Goal: Task Accomplishment & Management: Manage account settings

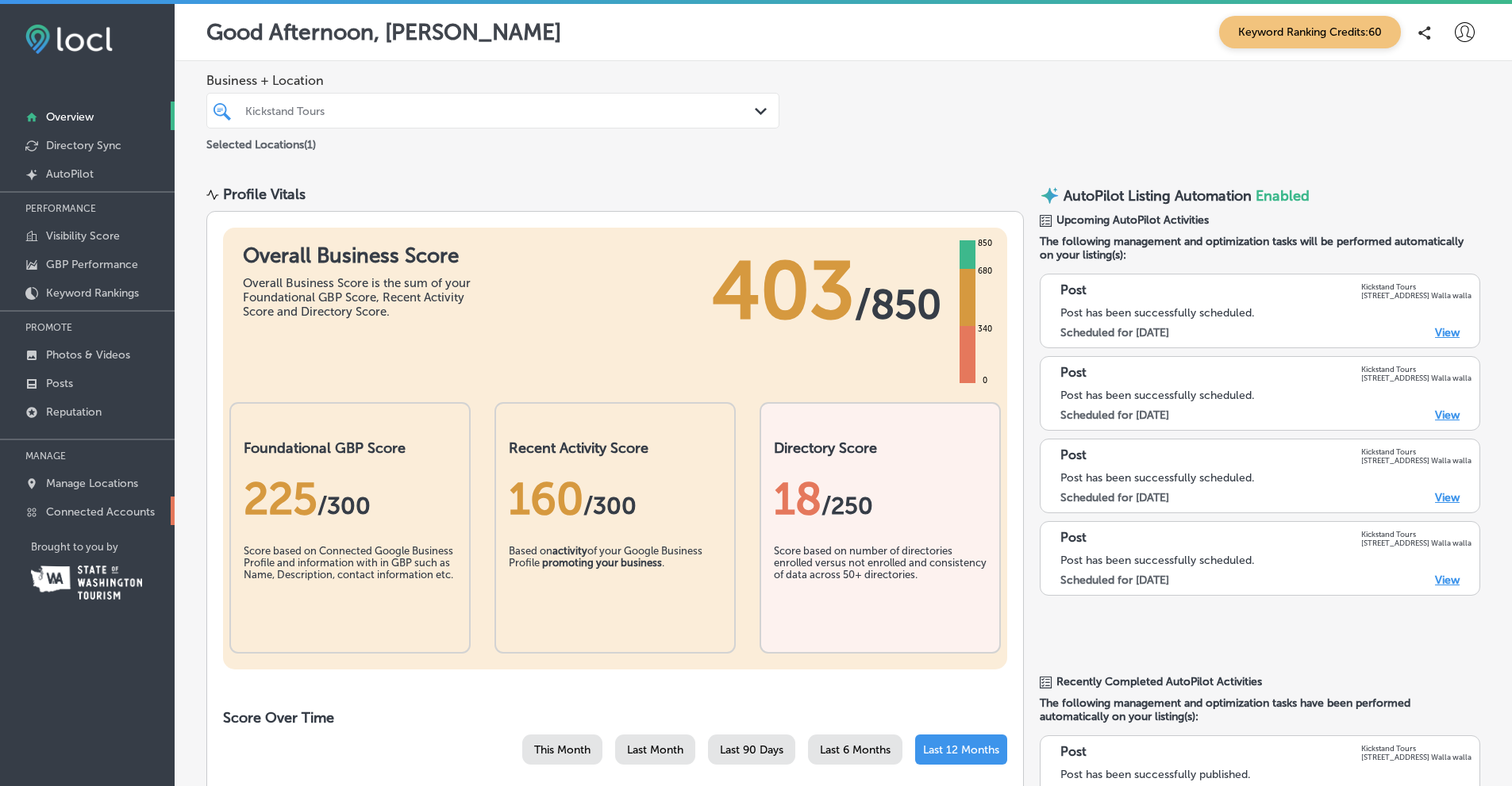
click at [80, 513] on p "Connected Accounts" at bounding box center [100, 511] width 109 height 14
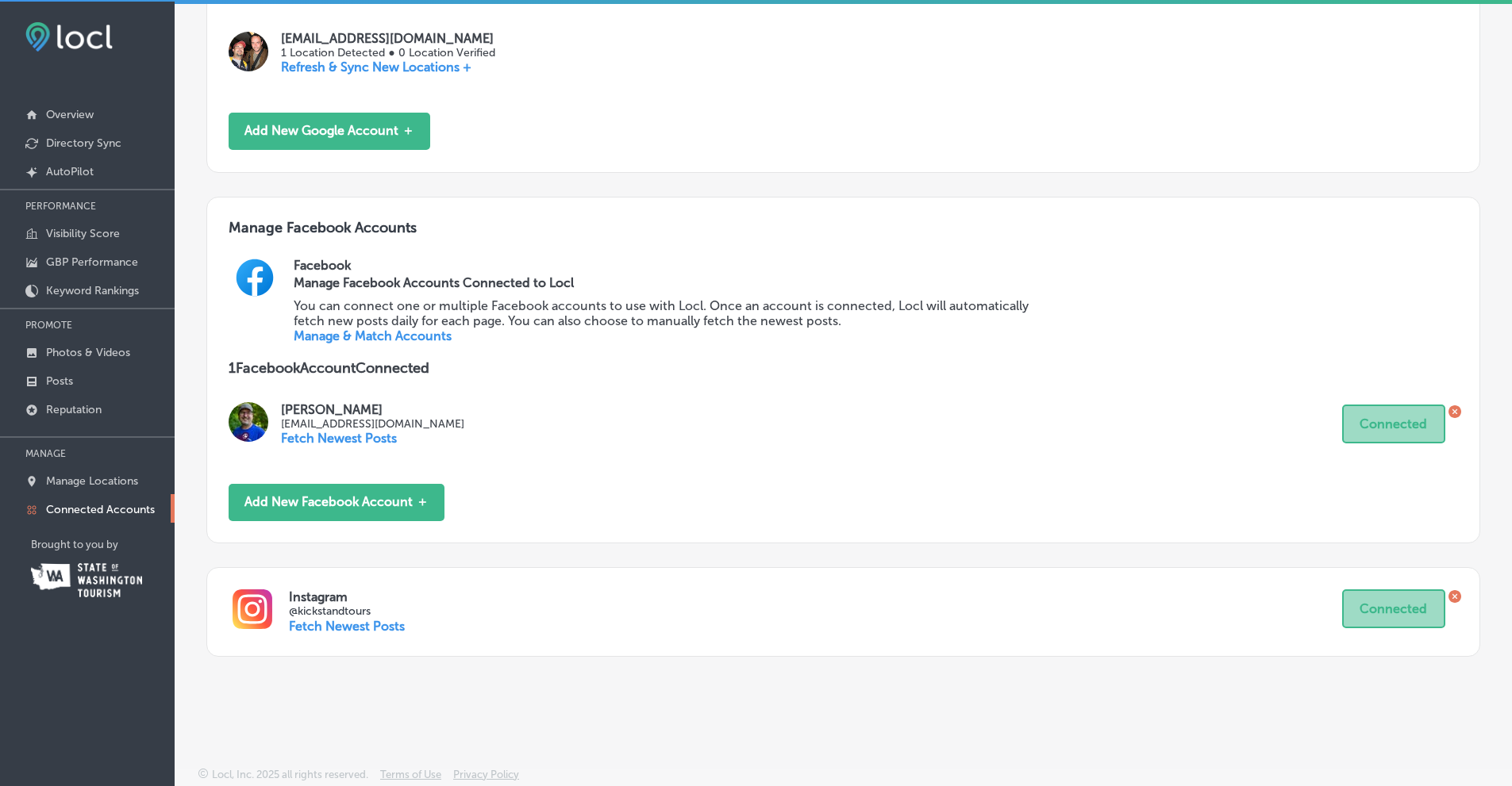
scroll to position [4, 0]
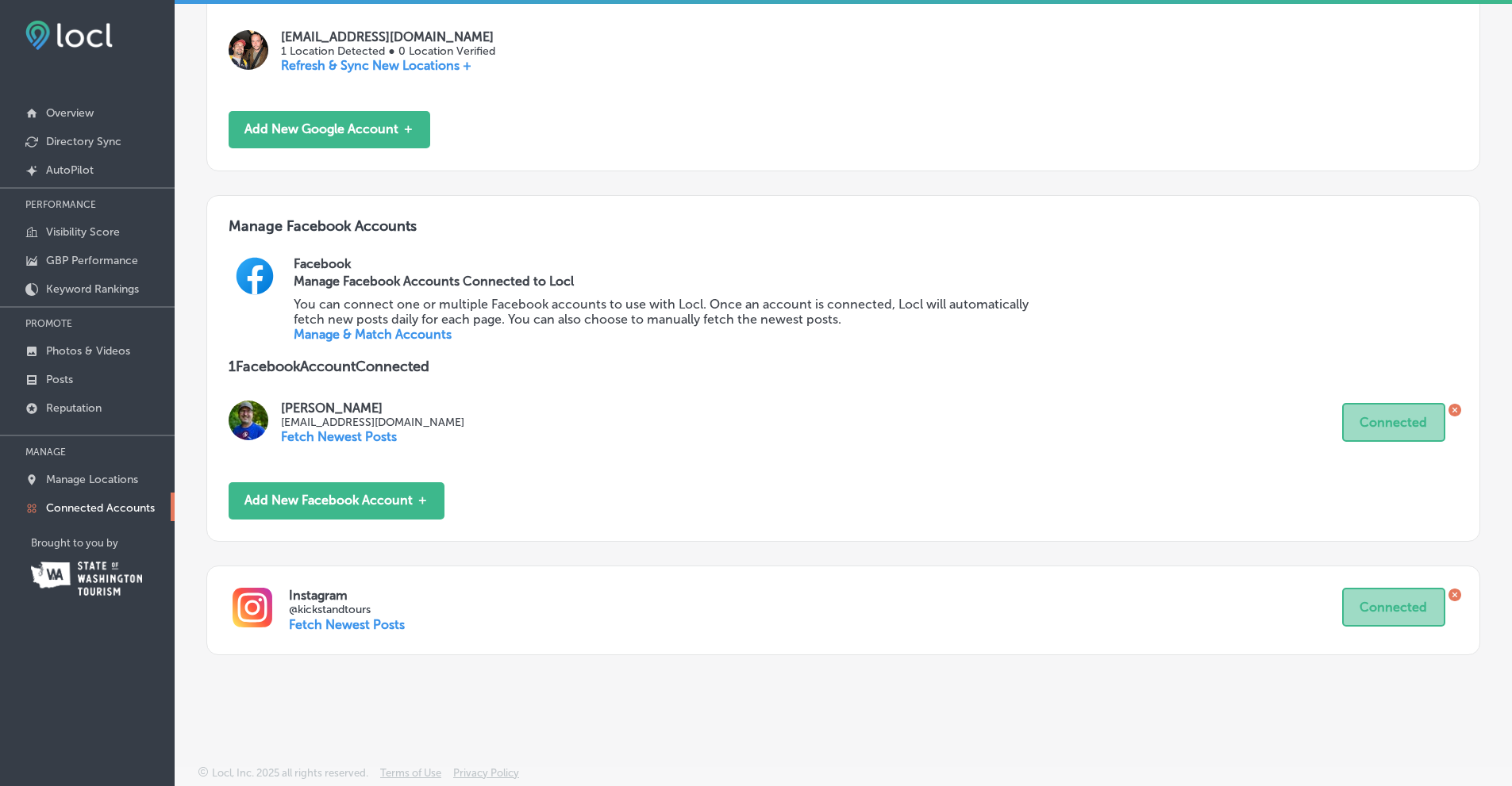
click at [333, 624] on p "Fetch Newest Posts" at bounding box center [347, 624] width 116 height 15
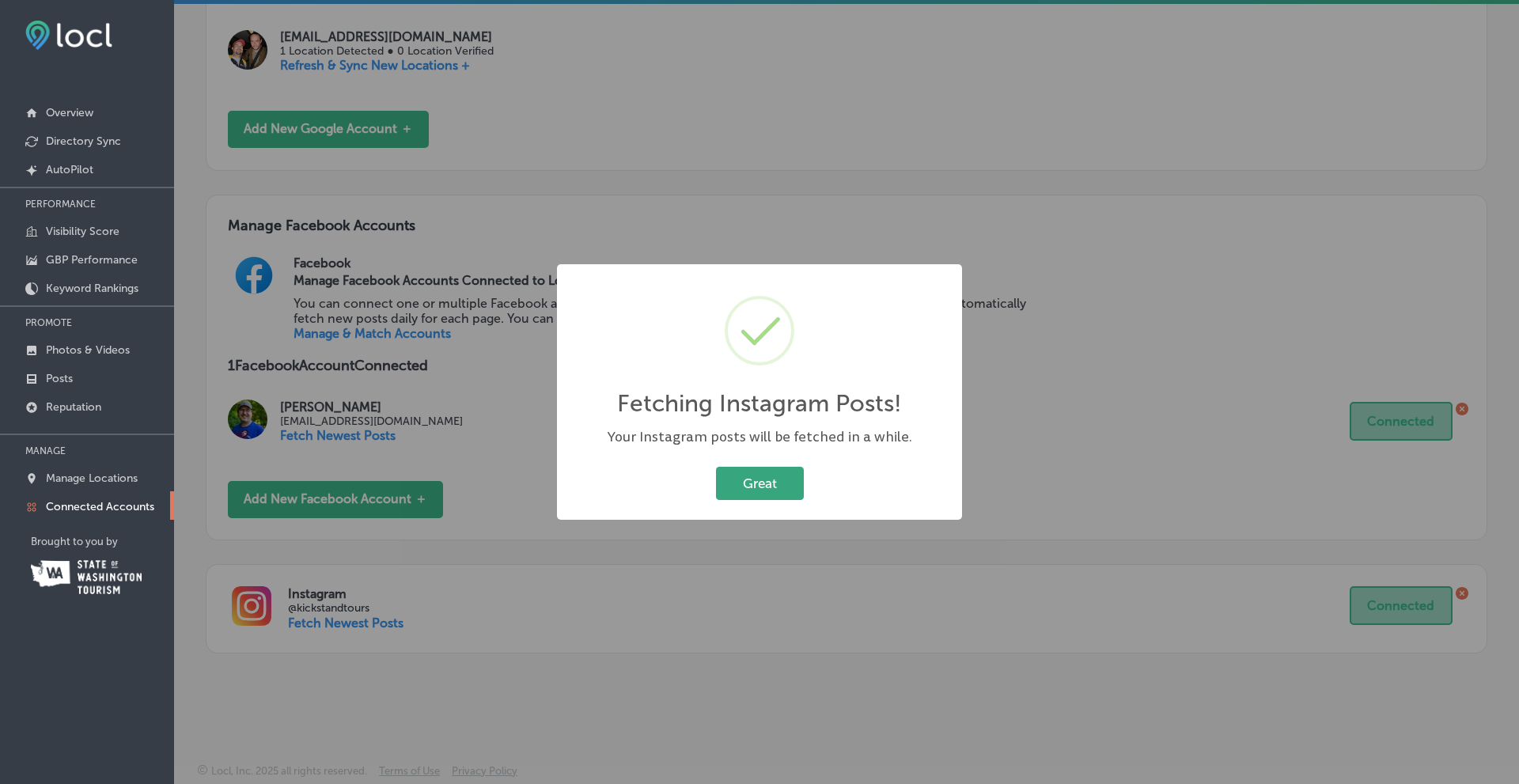
click at [743, 481] on button "Great" at bounding box center [760, 483] width 88 height 33
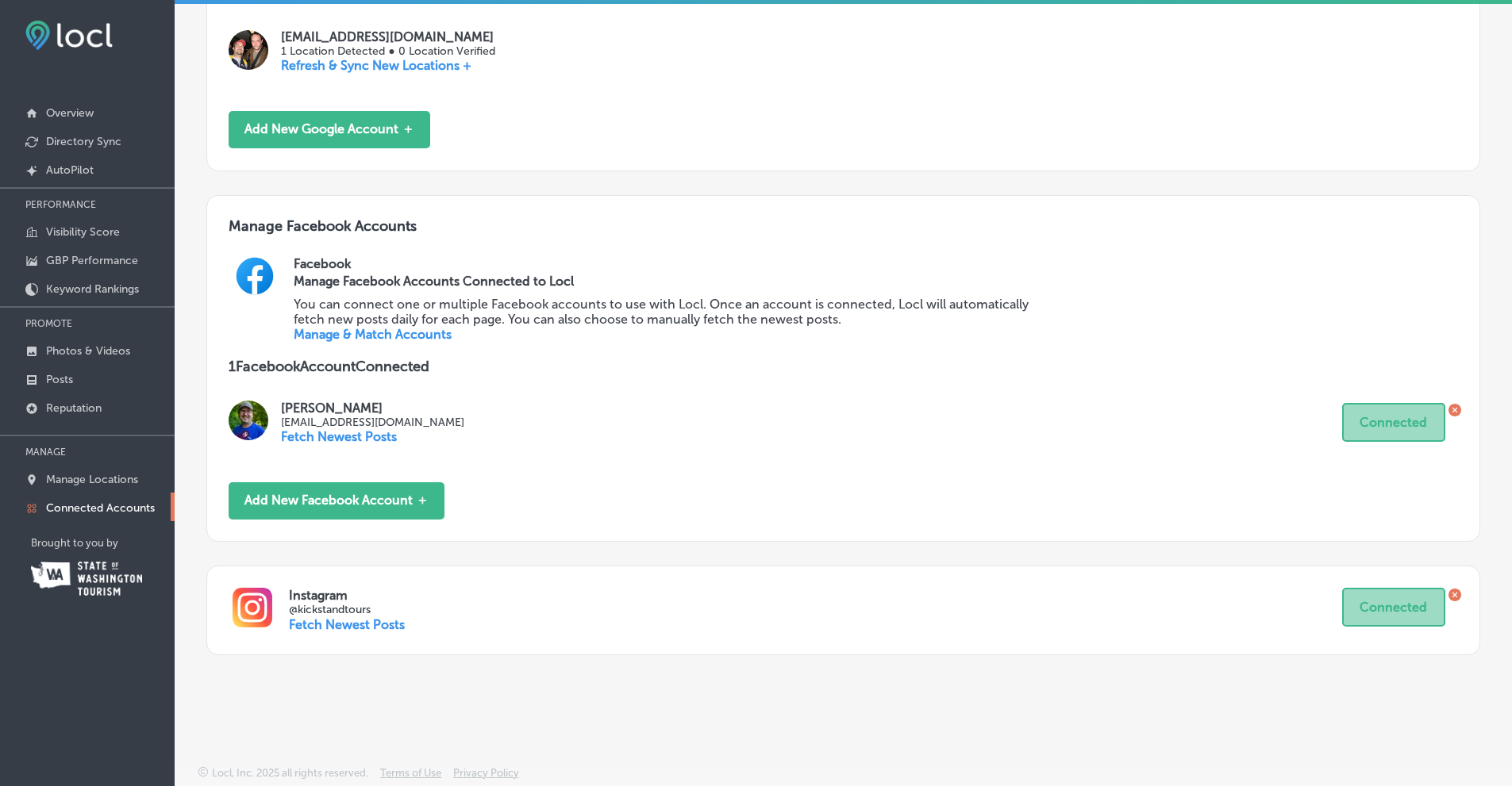
click at [366, 434] on p "Fetch Newest Posts" at bounding box center [372, 436] width 183 height 15
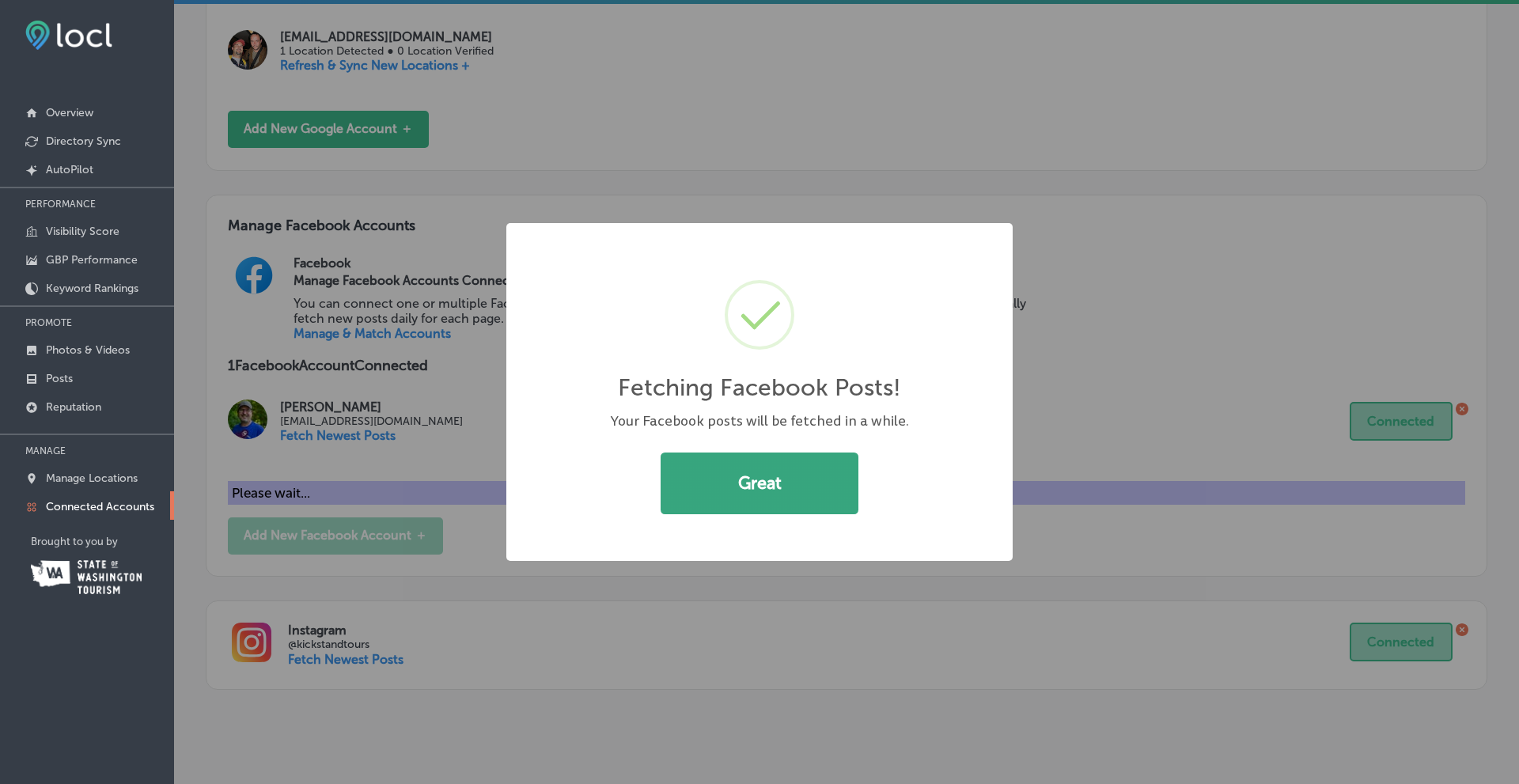
click at [769, 477] on button "Great" at bounding box center [760, 483] width 198 height 61
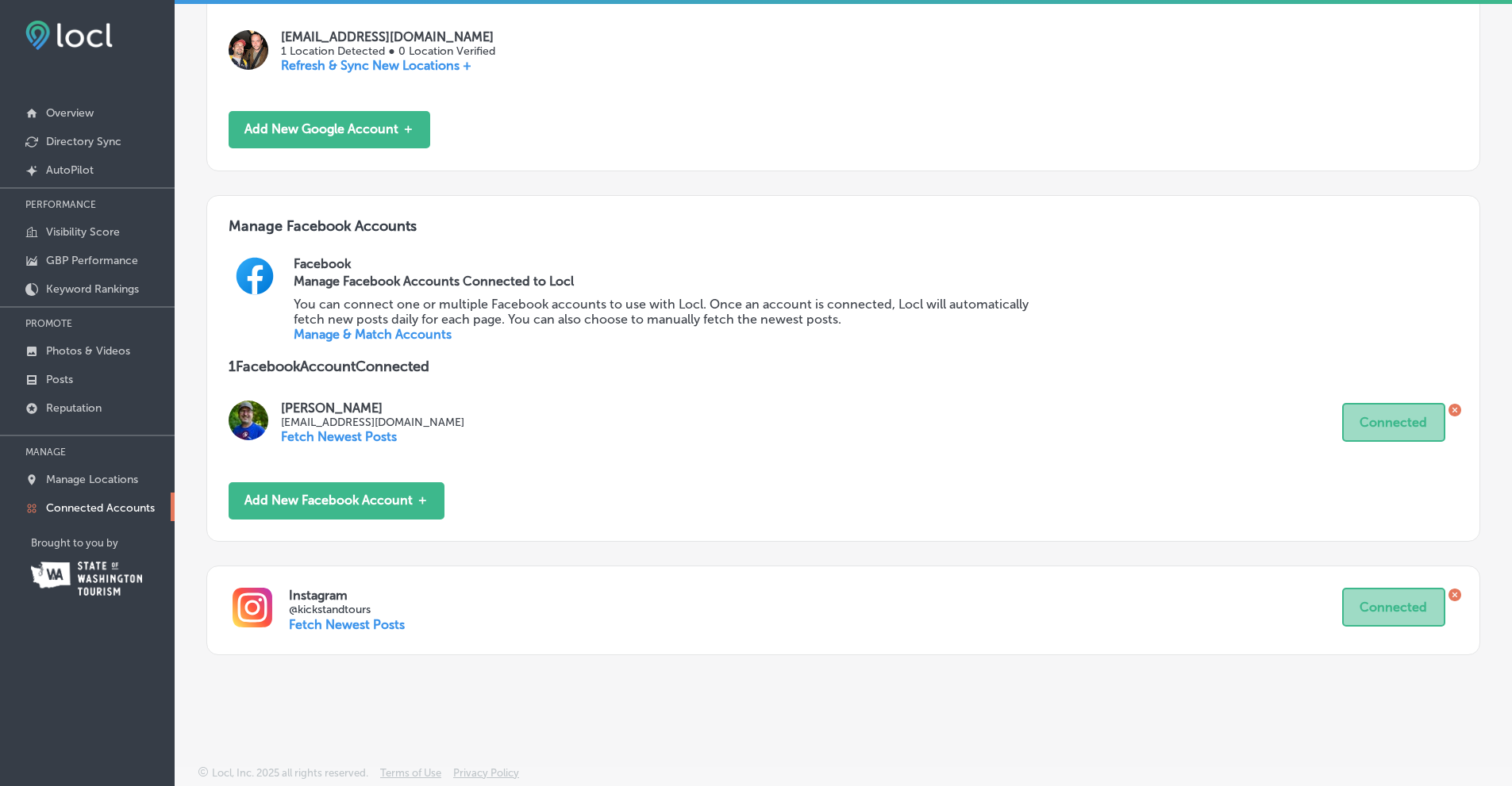
click at [372, 334] on link "Manage & Match Accounts" at bounding box center [372, 334] width 158 height 15
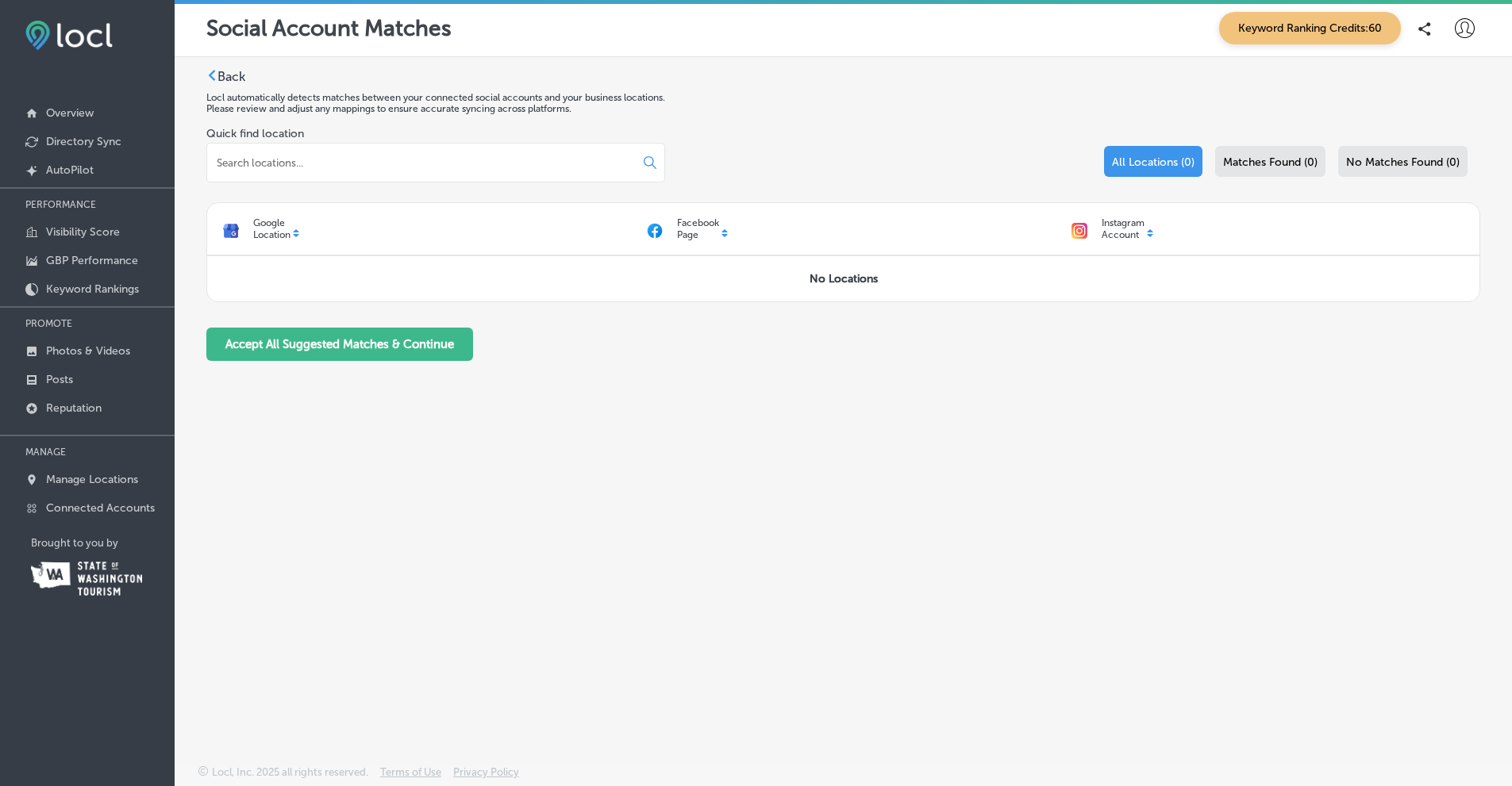
click at [493, 163] on input at bounding box center [413, 162] width 396 height 14
click at [502, 170] on div "facebook.com/kickstandtours" at bounding box center [436, 162] width 459 height 40
click at [453, 166] on input "facebook.com/kickstandtours" at bounding box center [413, 162] width 396 height 14
click at [420, 164] on input "facebook.com/kickstandtours" at bounding box center [413, 162] width 396 height 14
drag, startPoint x: 416, startPoint y: 159, endPoint x: 95, endPoint y: 140, distance: 321.6
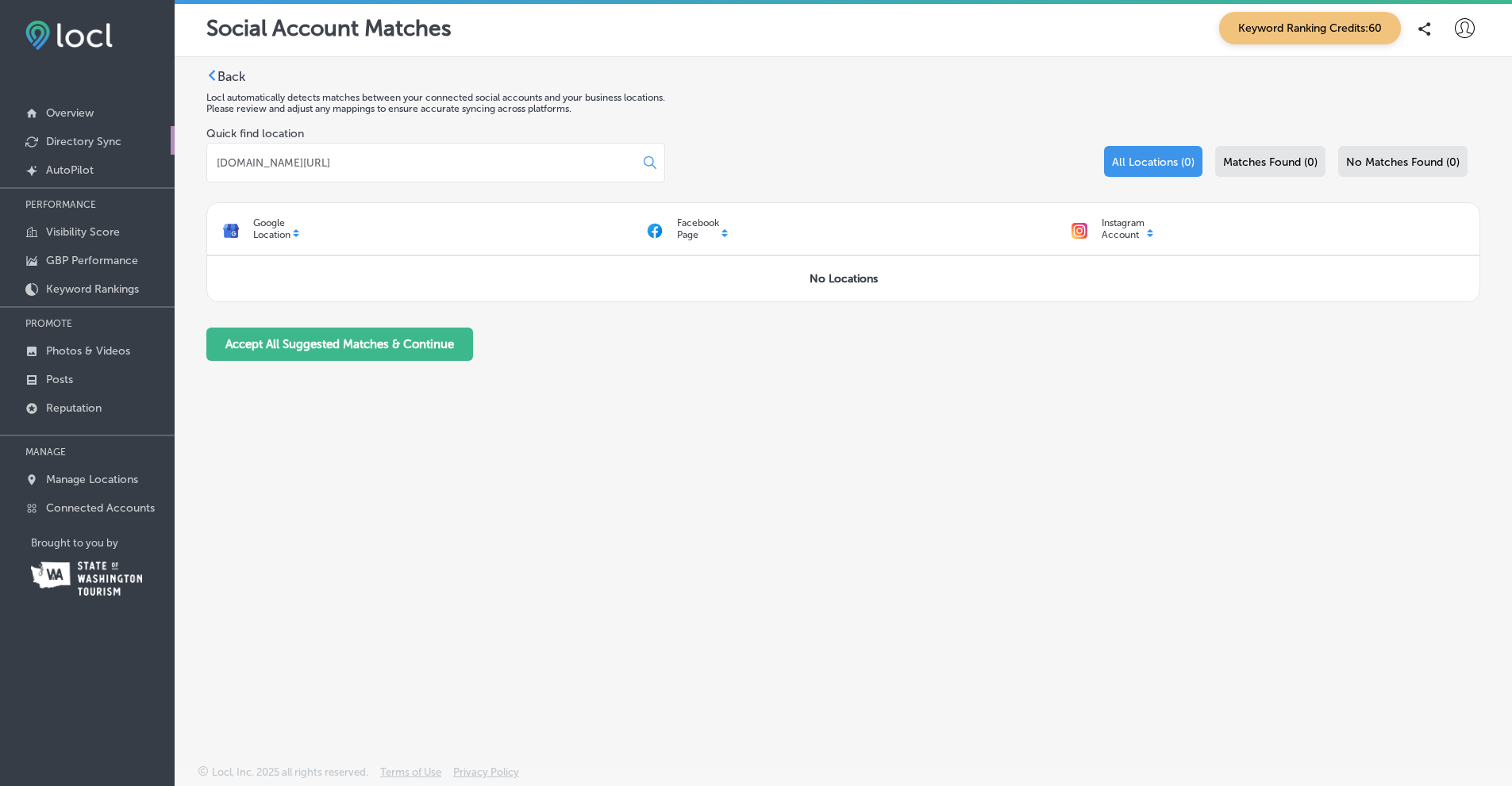
click at [115, 150] on div "iconmonstr-menu-thin copy Created with Sketch. Overview Directory Sync Created …" at bounding box center [756, 393] width 1512 height 786
paste input "https://www."
type input "https://www.facebook.com/kickstandtours"
click at [590, 170] on div "https://www.facebook.com/kickstandtours" at bounding box center [436, 162] width 459 height 40
click at [581, 162] on input "https://www.facebook.com/kickstandtours" at bounding box center [413, 162] width 396 height 14
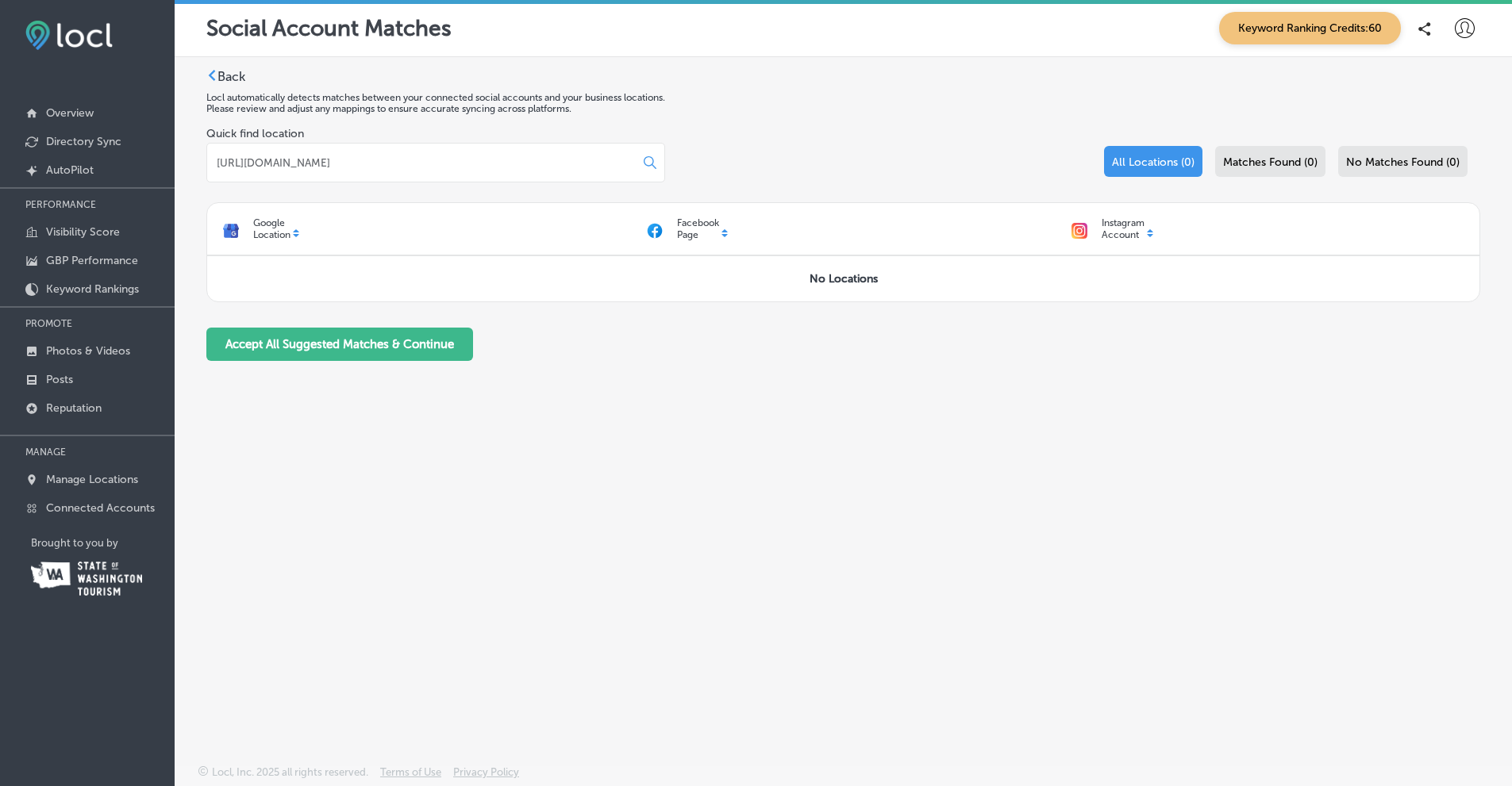
click at [220, 65] on div "Back Locl automatically detects matches between your connected social accounts …" at bounding box center [843, 373] width 1337 height 633
click at [213, 75] on icon at bounding box center [212, 75] width 11 height 11
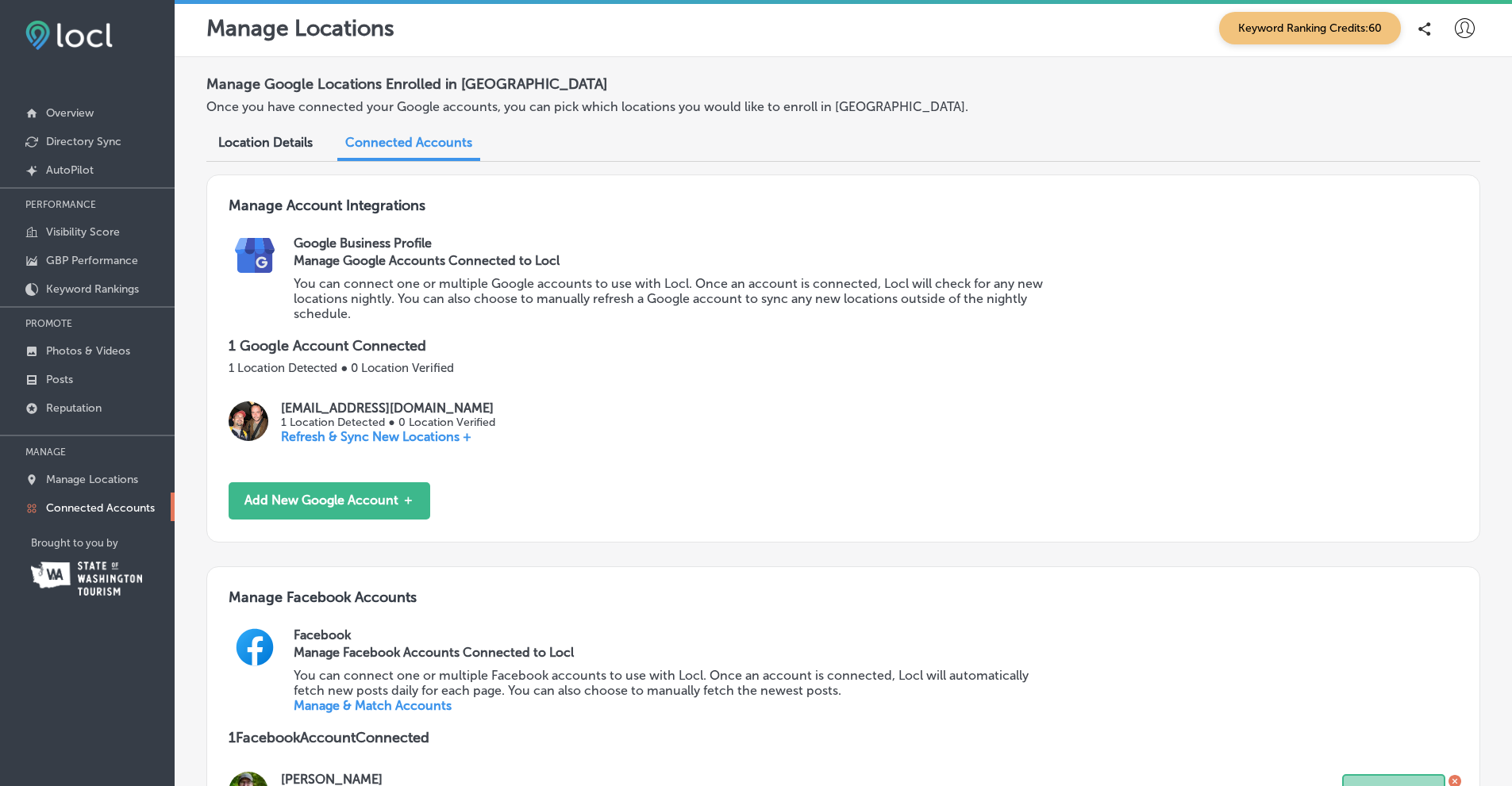
click at [360, 438] on p "Refresh & Sync New Locations +" at bounding box center [388, 436] width 214 height 15
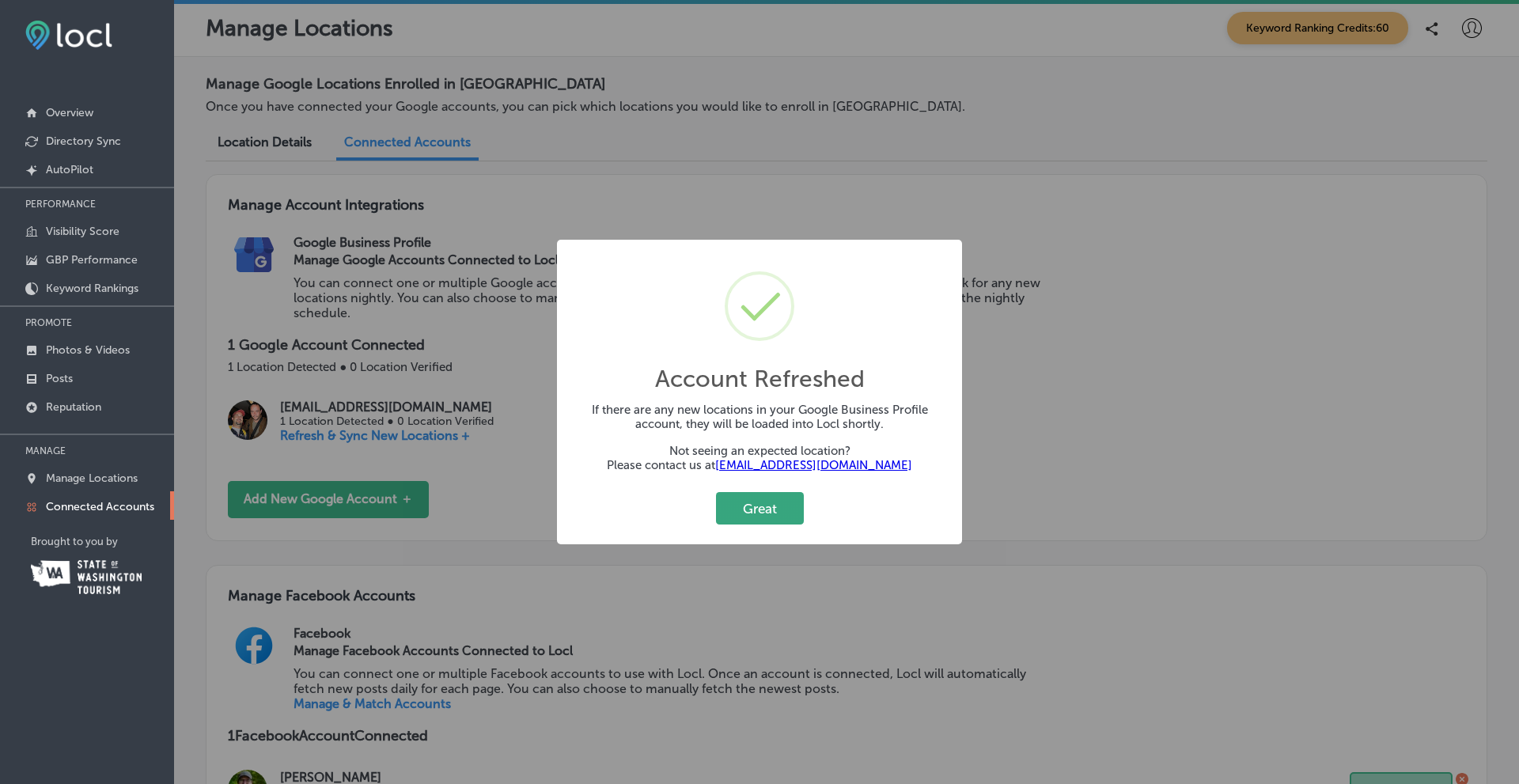
click at [761, 505] on button "Great" at bounding box center [760, 508] width 88 height 33
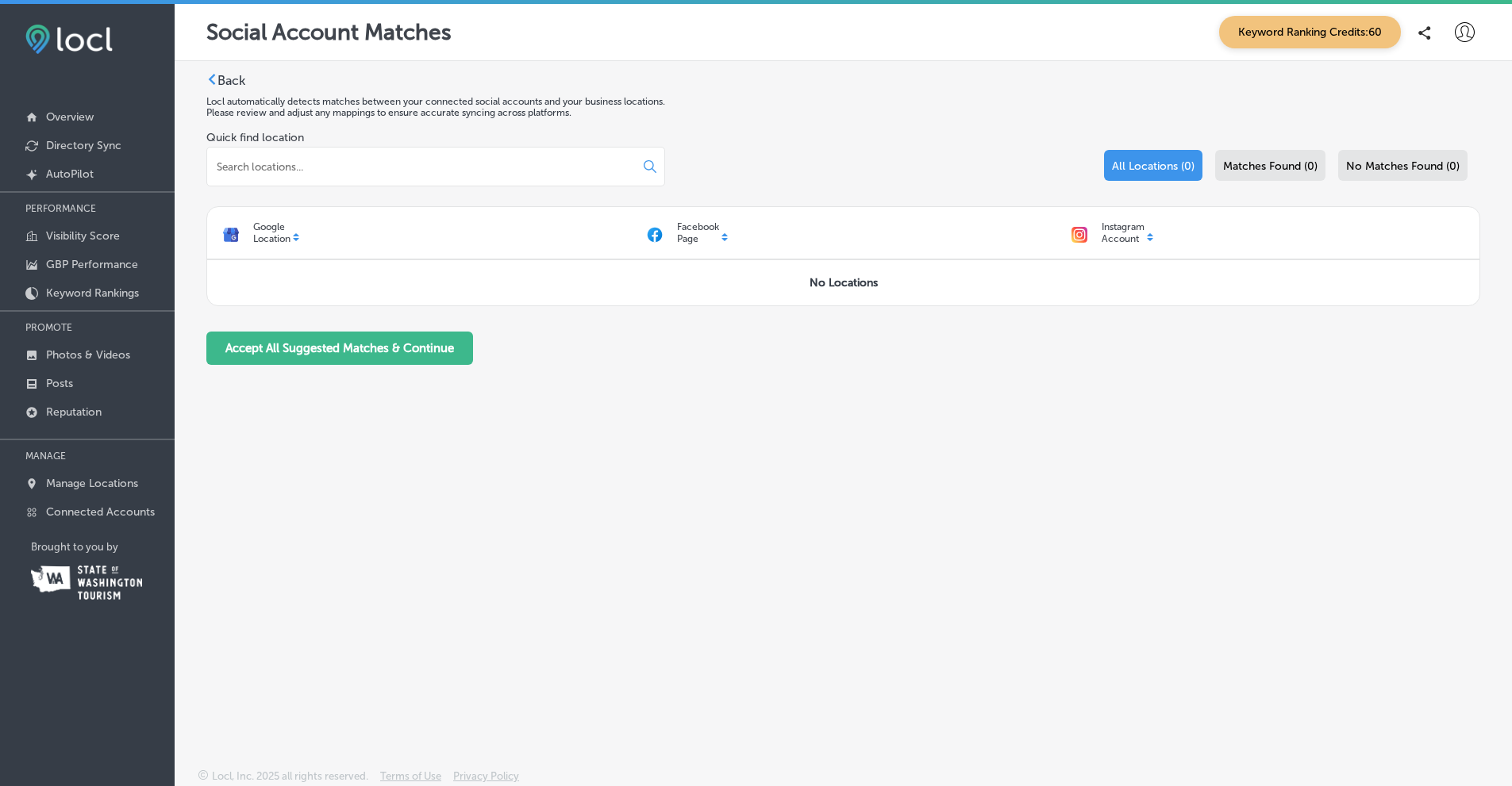
scroll to position [4, 0]
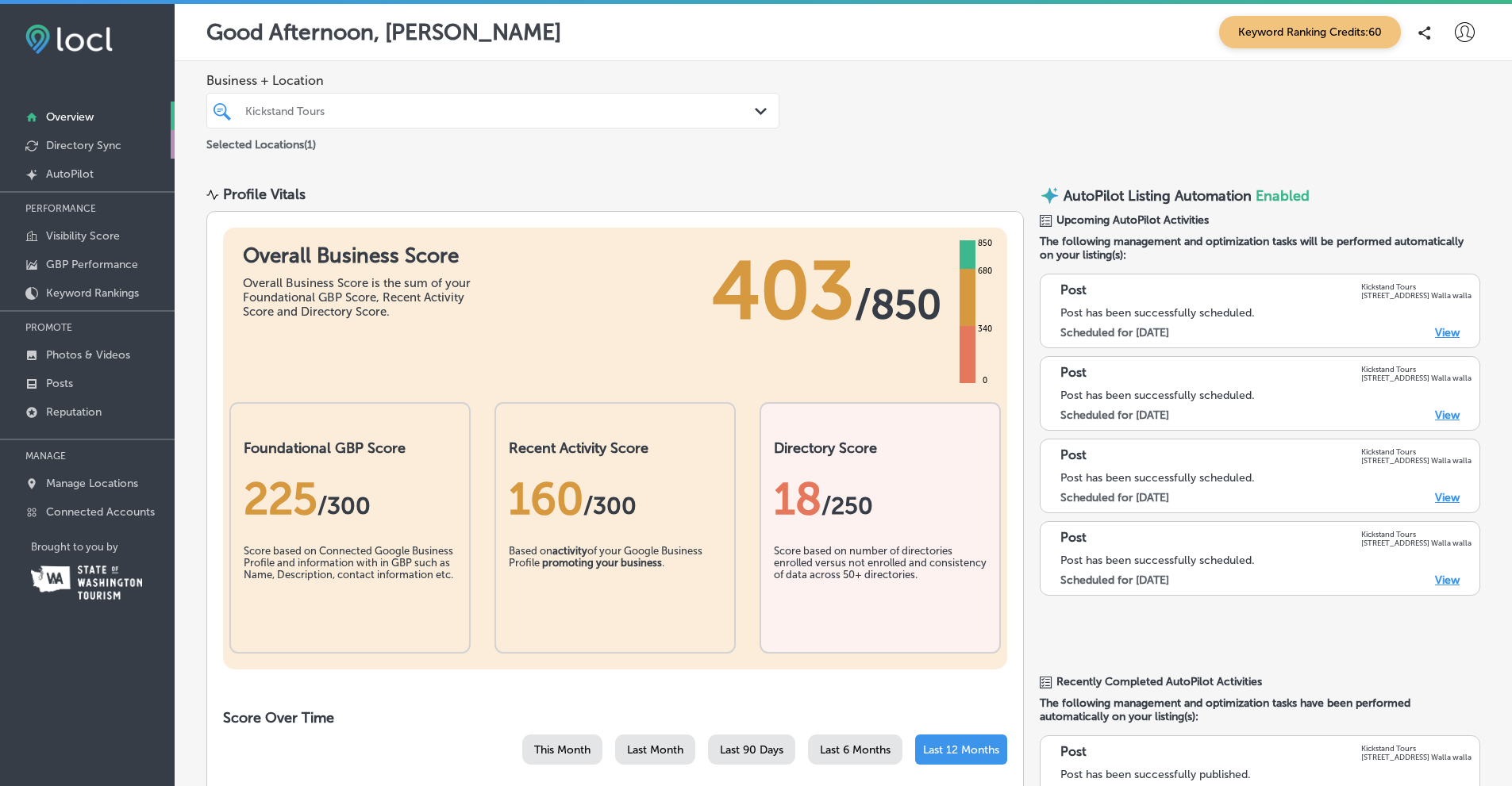
click at [91, 148] on p "Directory Sync" at bounding box center [83, 145] width 75 height 14
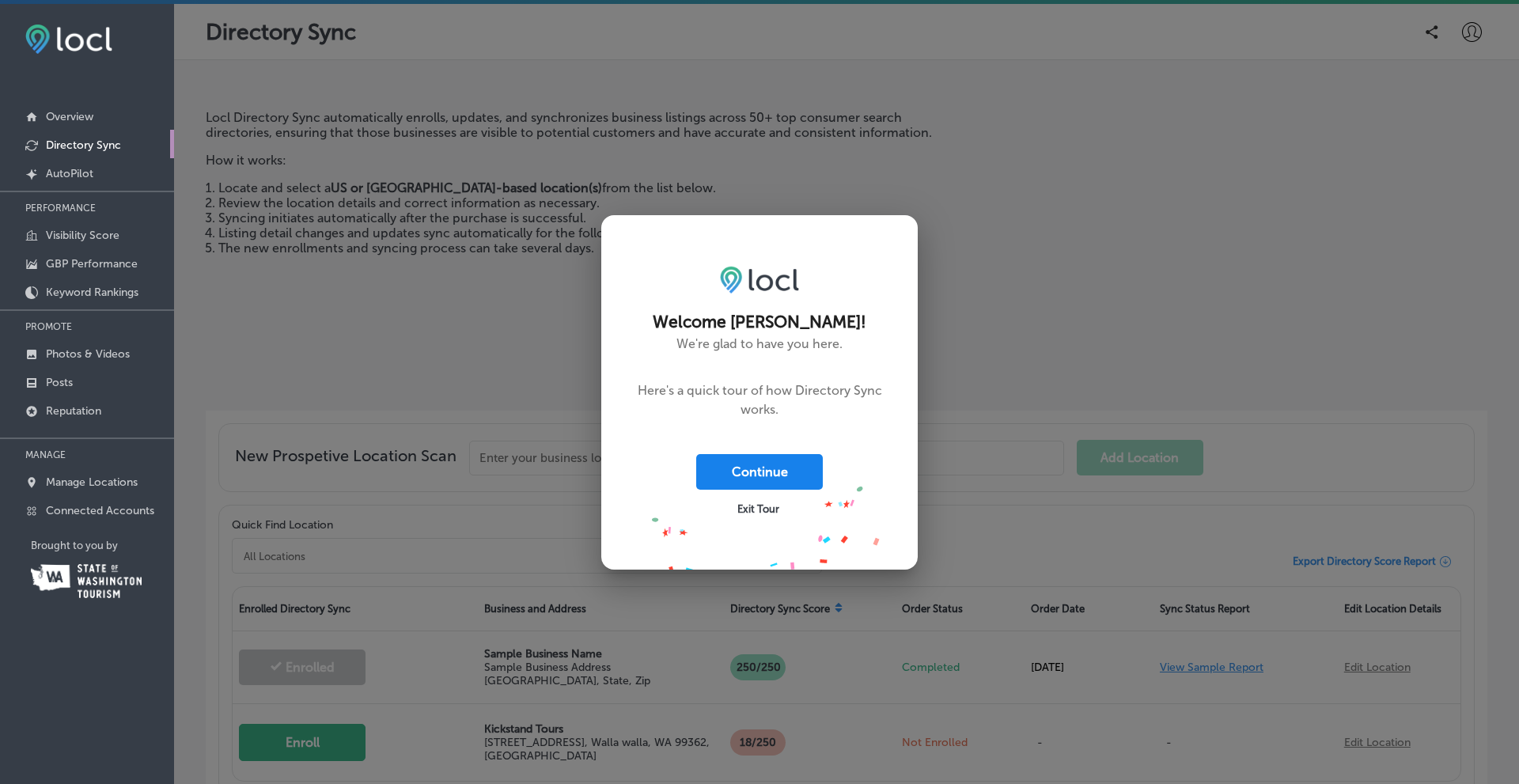
click at [760, 469] on button "Continue" at bounding box center [760, 472] width 127 height 36
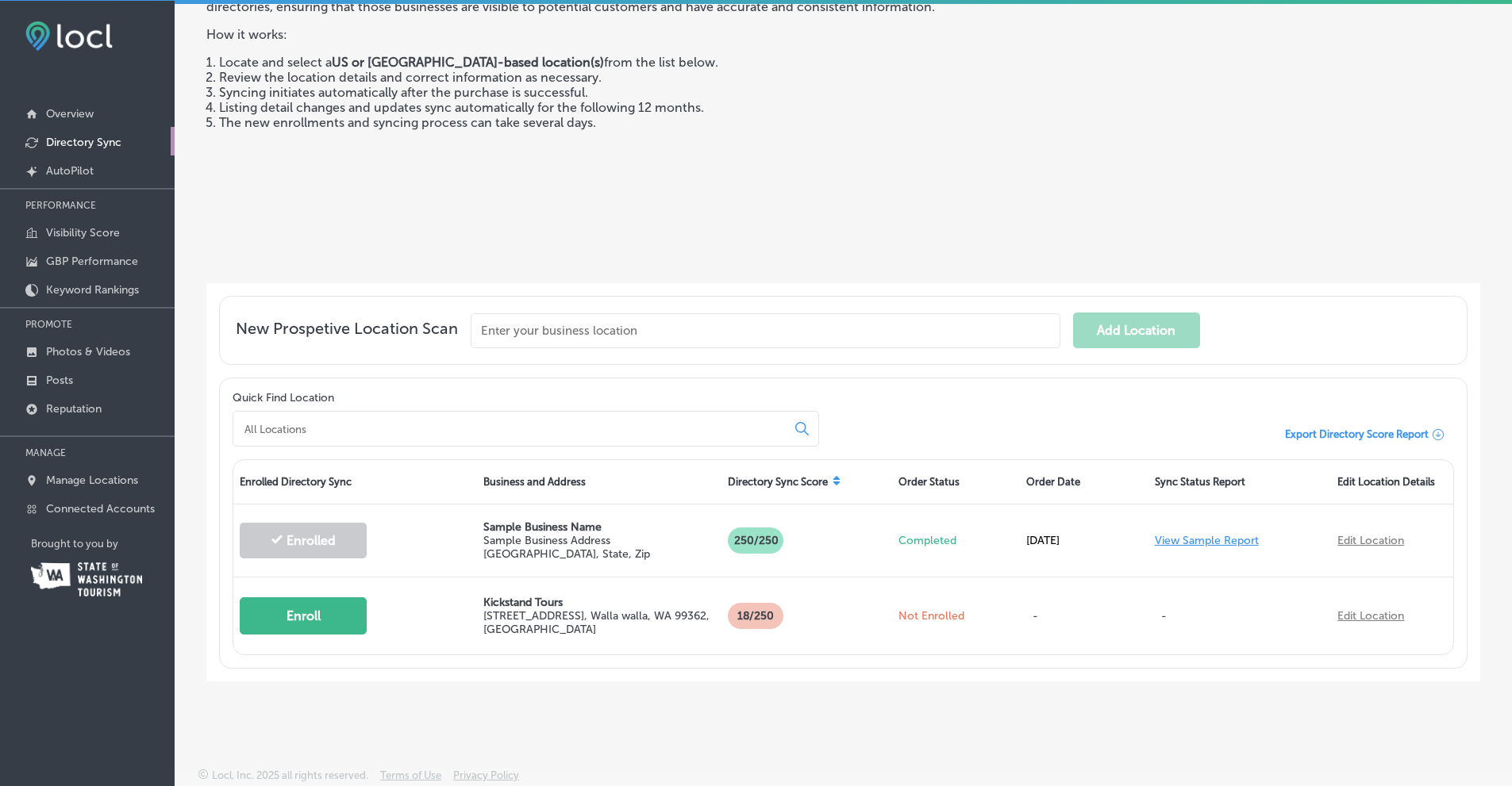
scroll to position [4, 0]
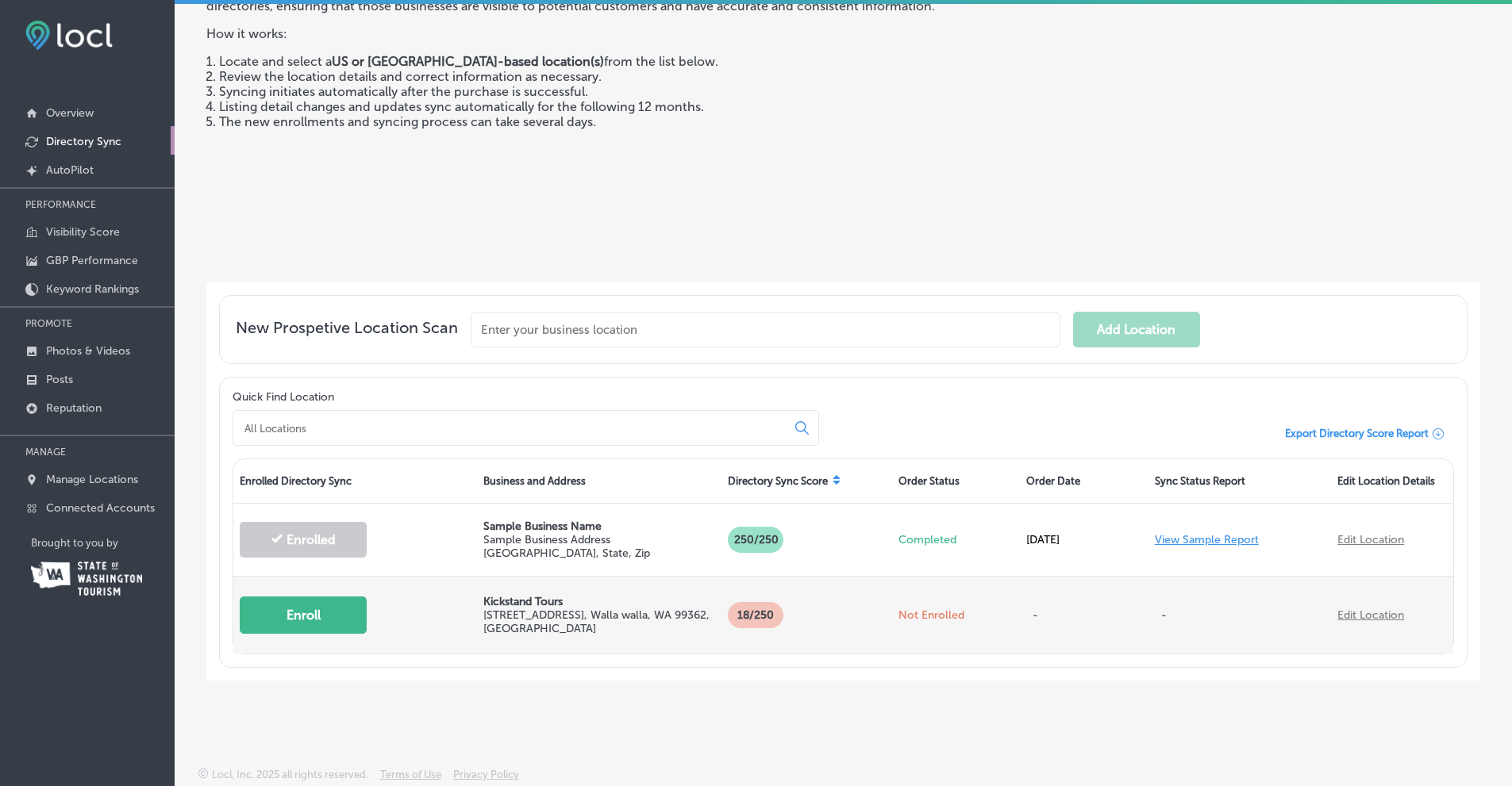
click at [304, 613] on button "Enroll" at bounding box center [303, 615] width 127 height 38
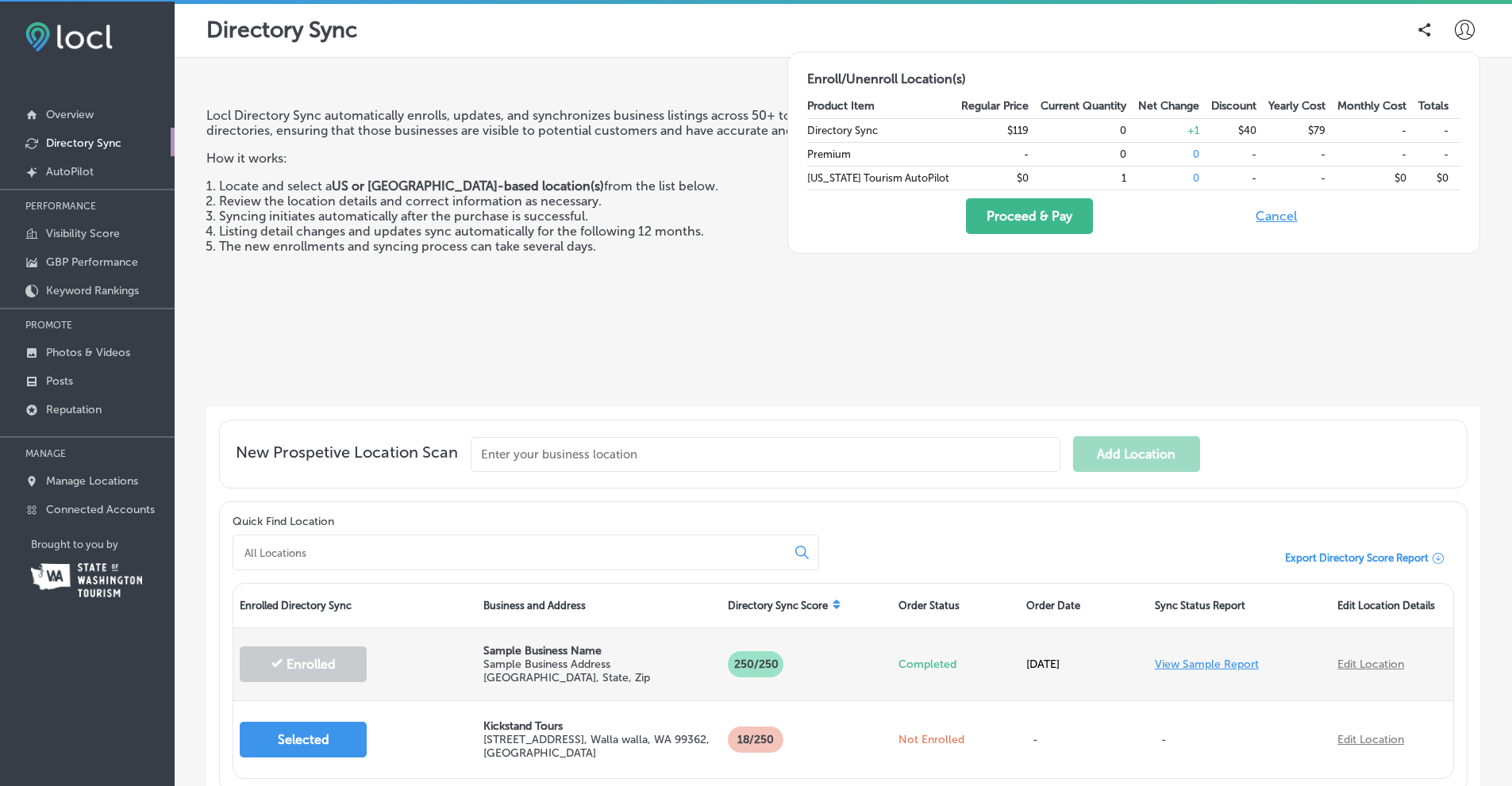
scroll to position [1, 0]
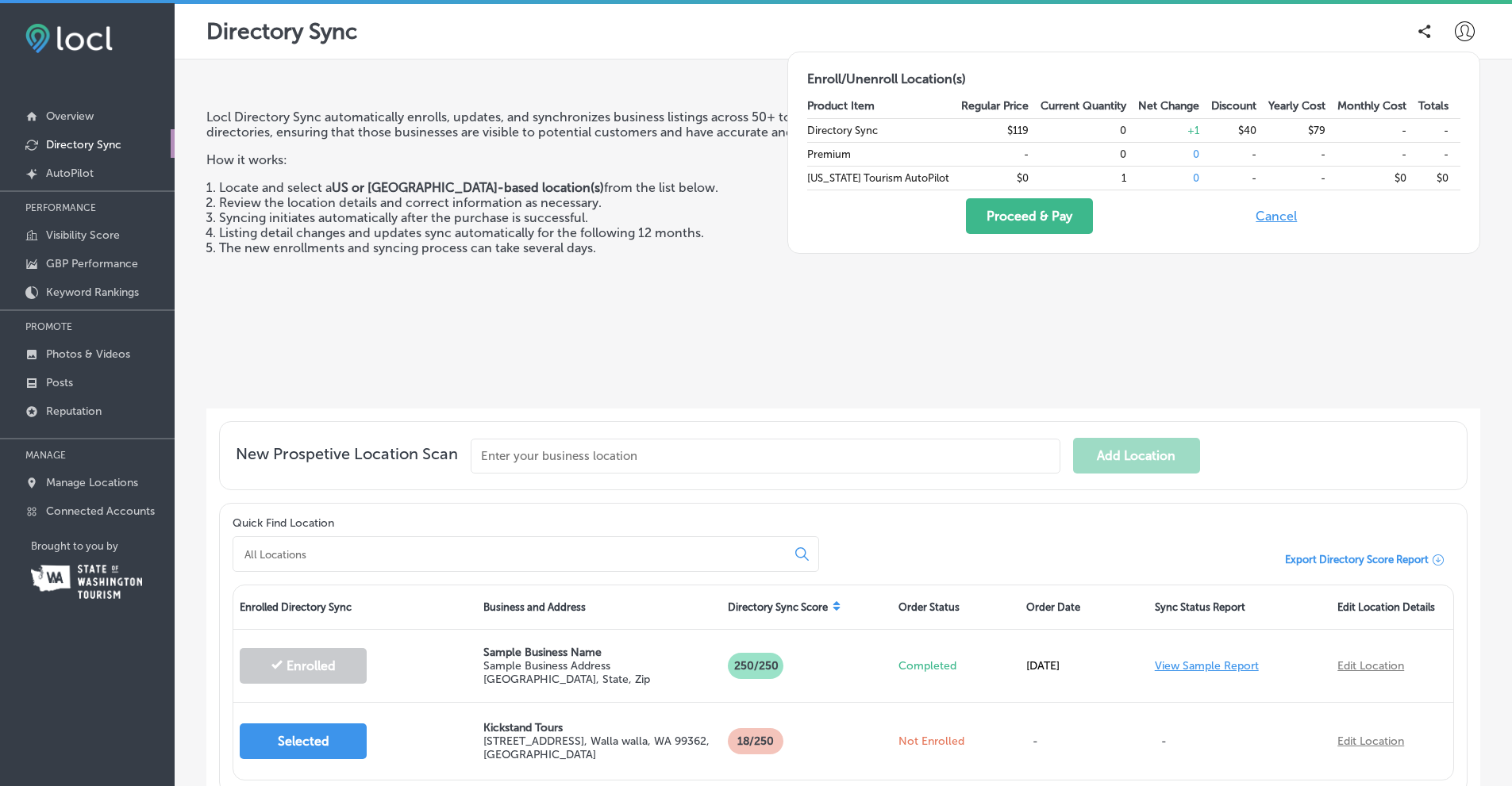
click at [1272, 218] on button "Cancel" at bounding box center [1276, 216] width 50 height 36
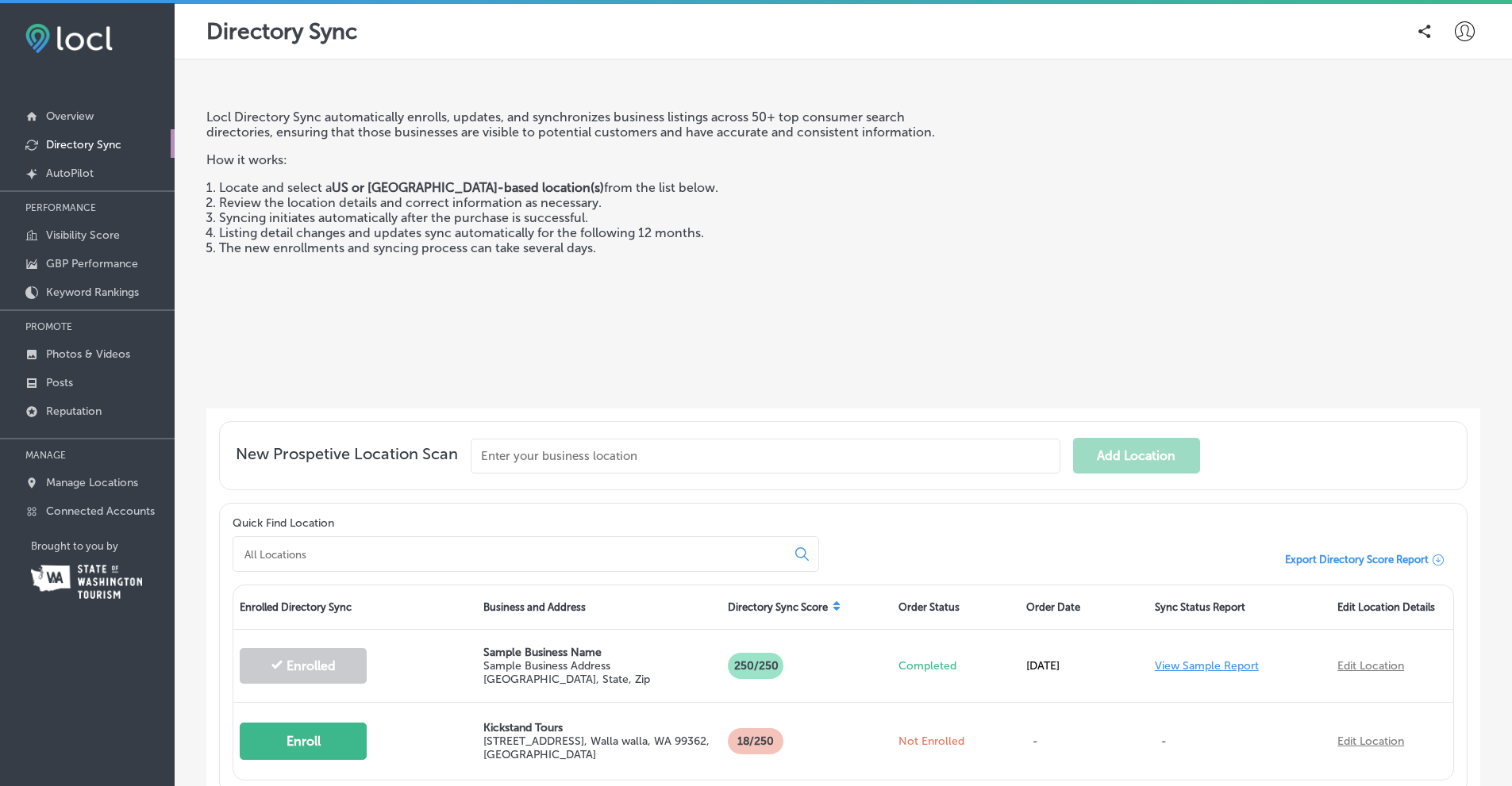
scroll to position [0, 0]
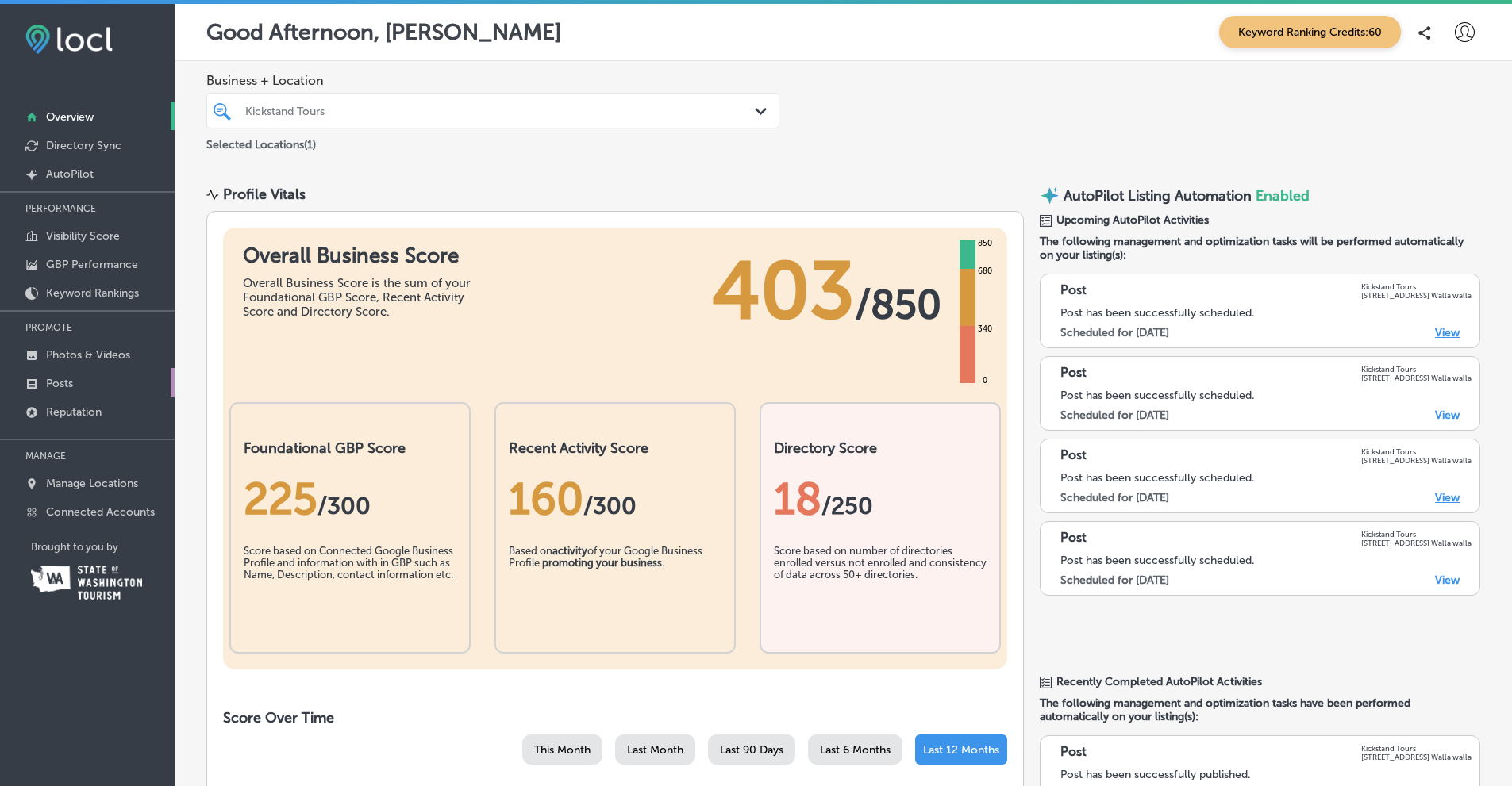
click at [56, 383] on p "Posts" at bounding box center [59, 383] width 27 height 14
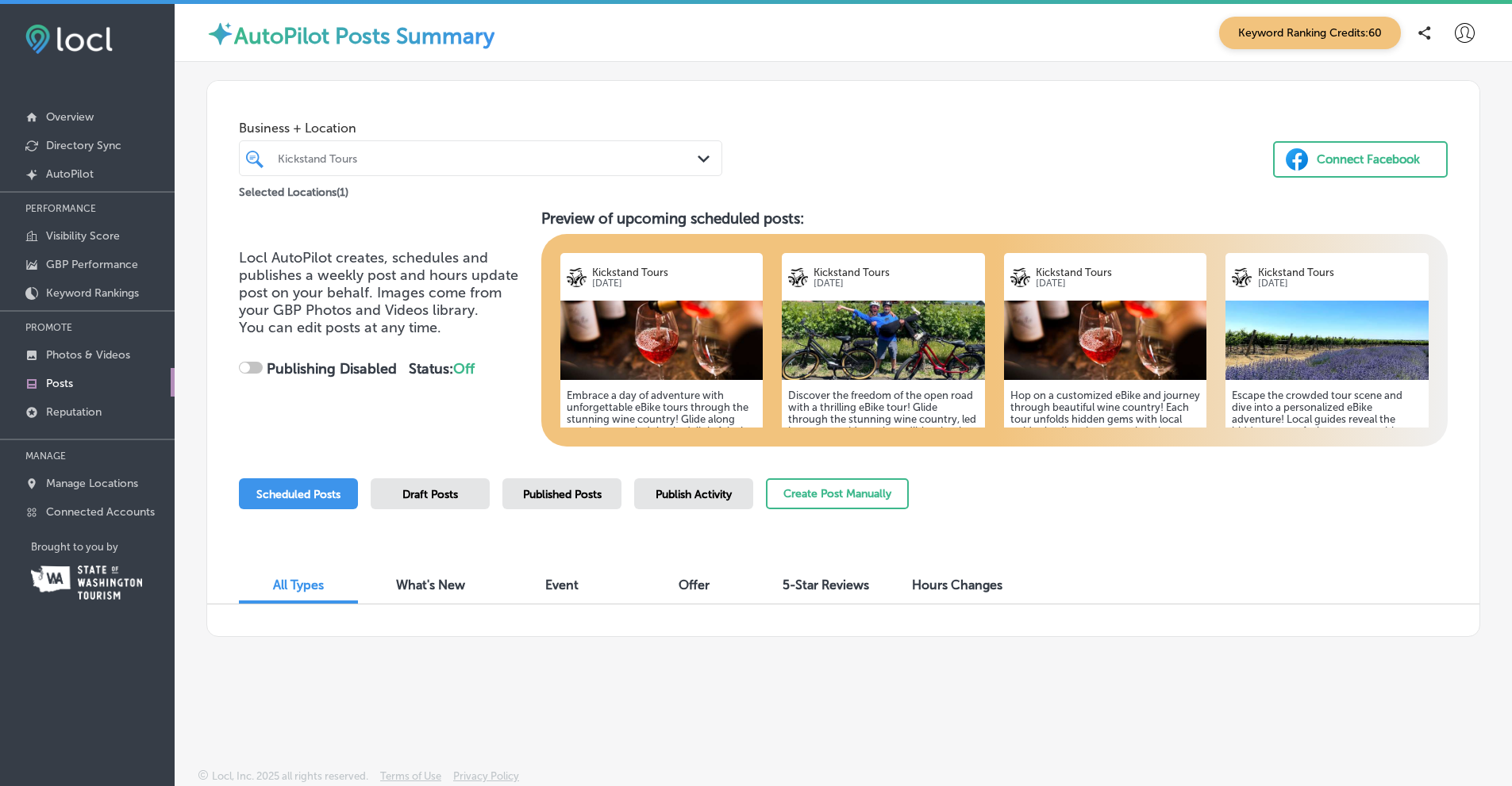
click at [706, 158] on polygon at bounding box center [703, 158] width 12 height 7
click at [705, 158] on icon "Path Created with Sketch." at bounding box center [703, 158] width 12 height 7
click at [985, 182] on div "Business + Location Kickstand Tours Path Created with Sketch. Selected Location…" at bounding box center [843, 141] width 1272 height 121
checkbox input "true"
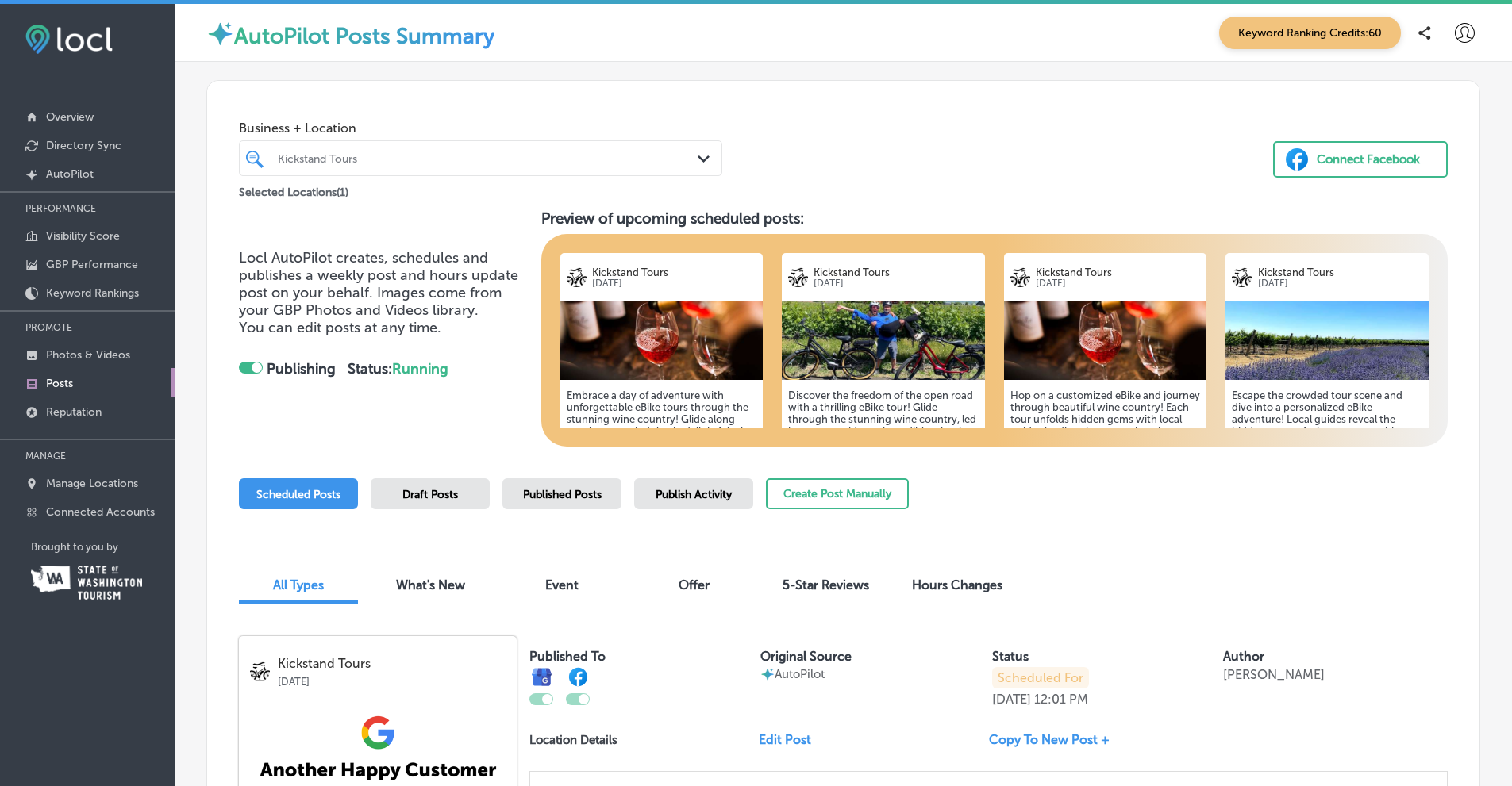
click at [1339, 159] on div "Connect Facebook" at bounding box center [1368, 159] width 103 height 24
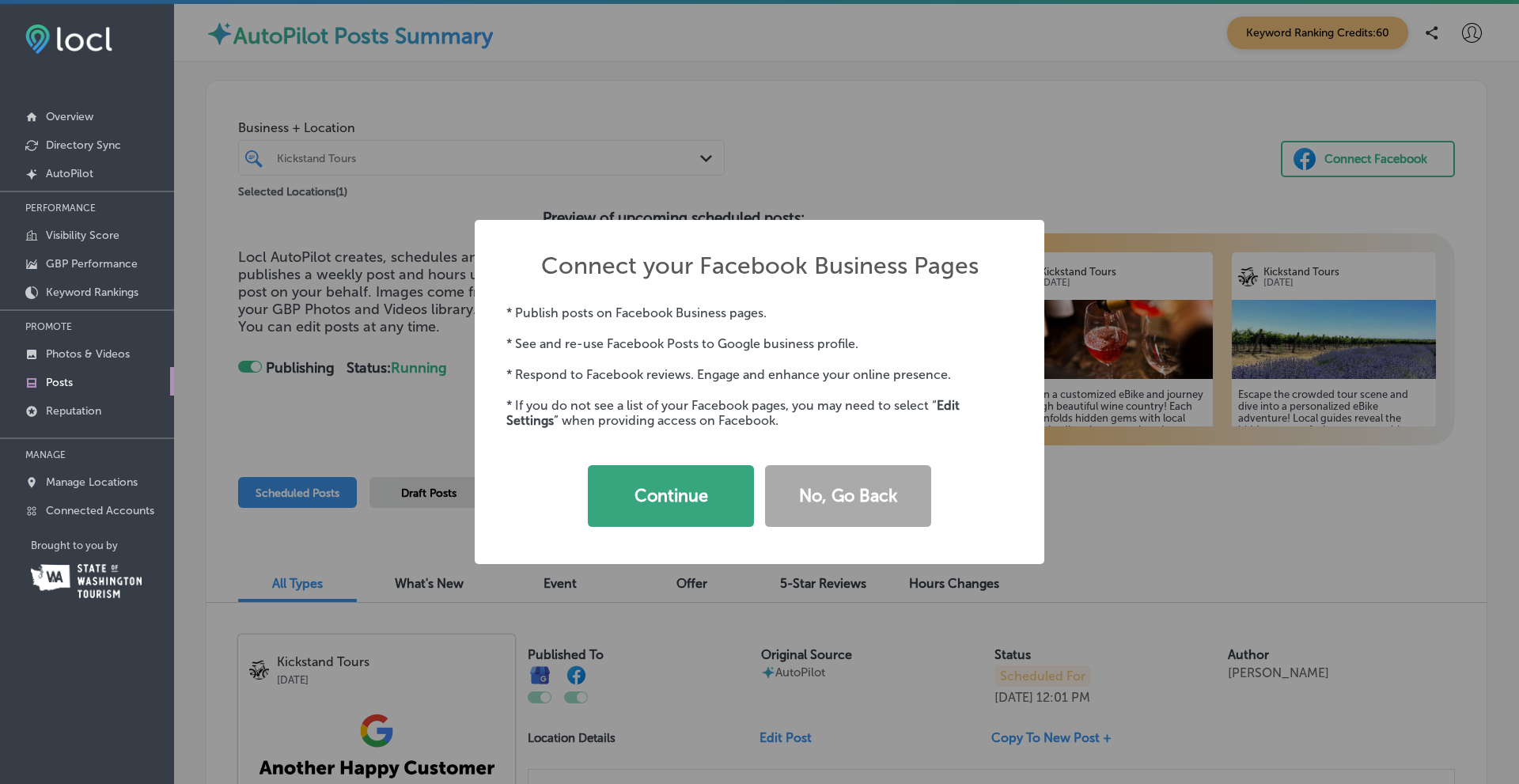
click at [668, 497] on button "Continue" at bounding box center [671, 496] width 166 height 61
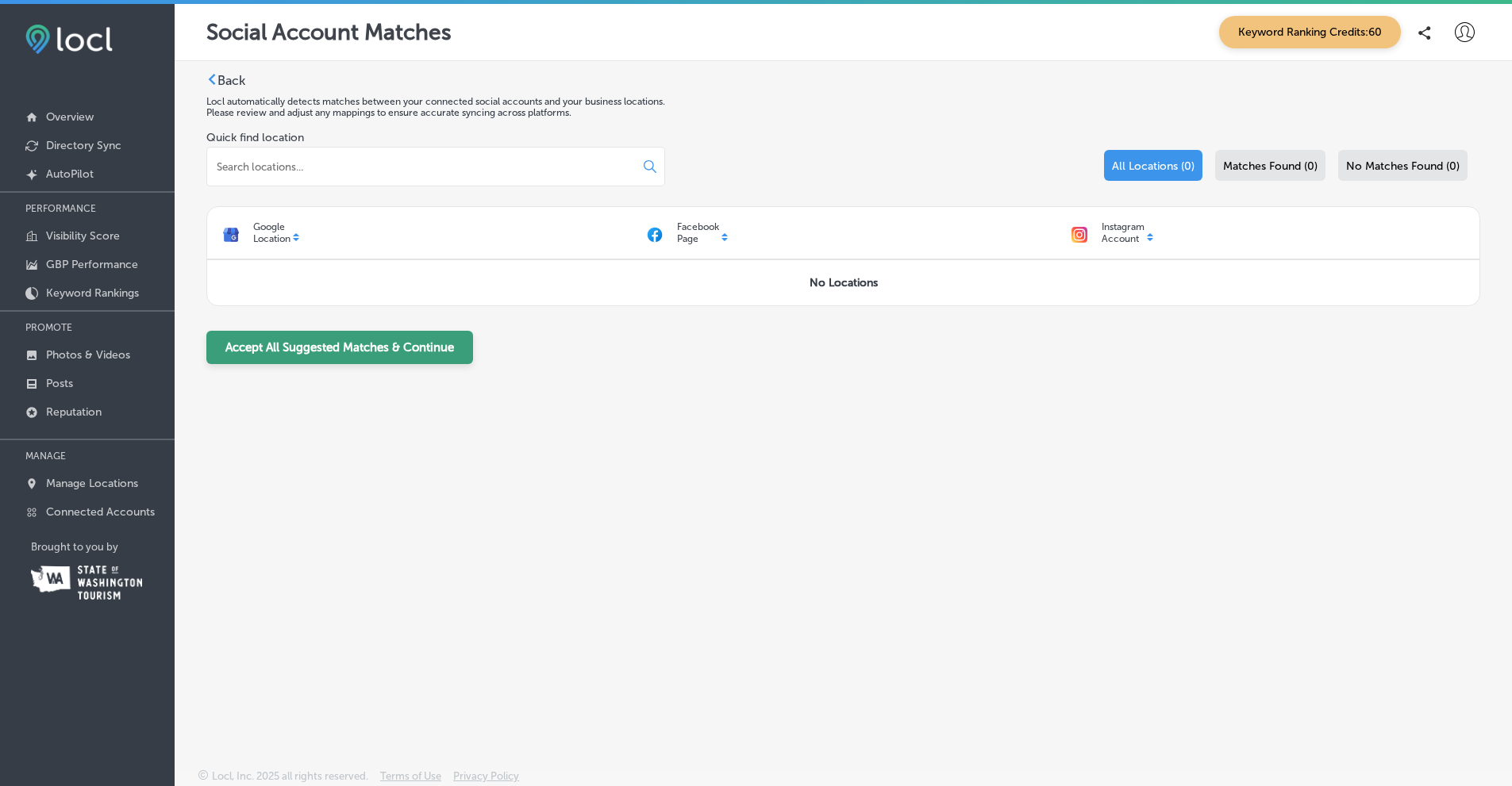
click at [336, 349] on button "Accept All Suggested Matches & Continue" at bounding box center [340, 347] width 267 height 34
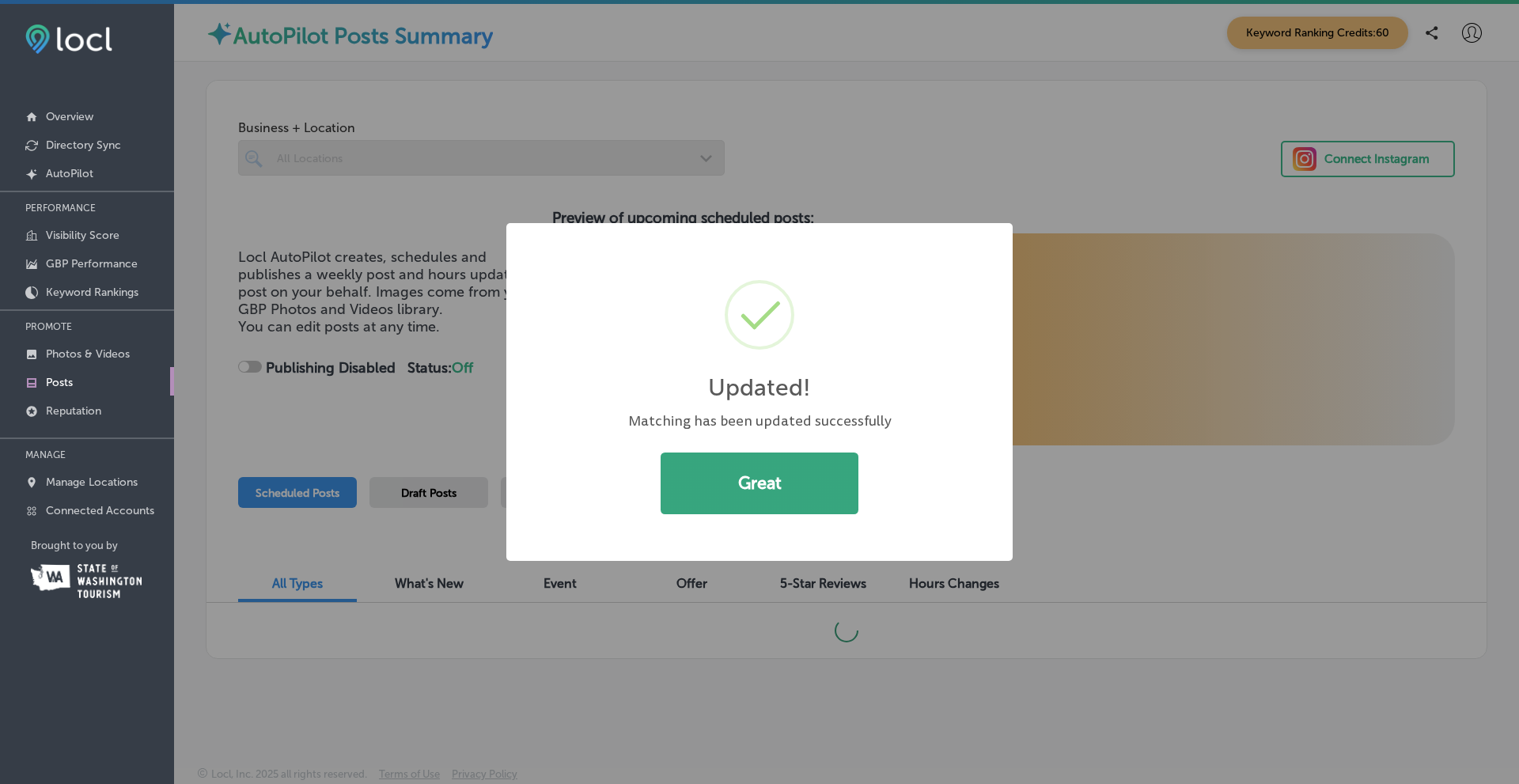
click at [770, 477] on button "Great" at bounding box center [760, 483] width 198 height 61
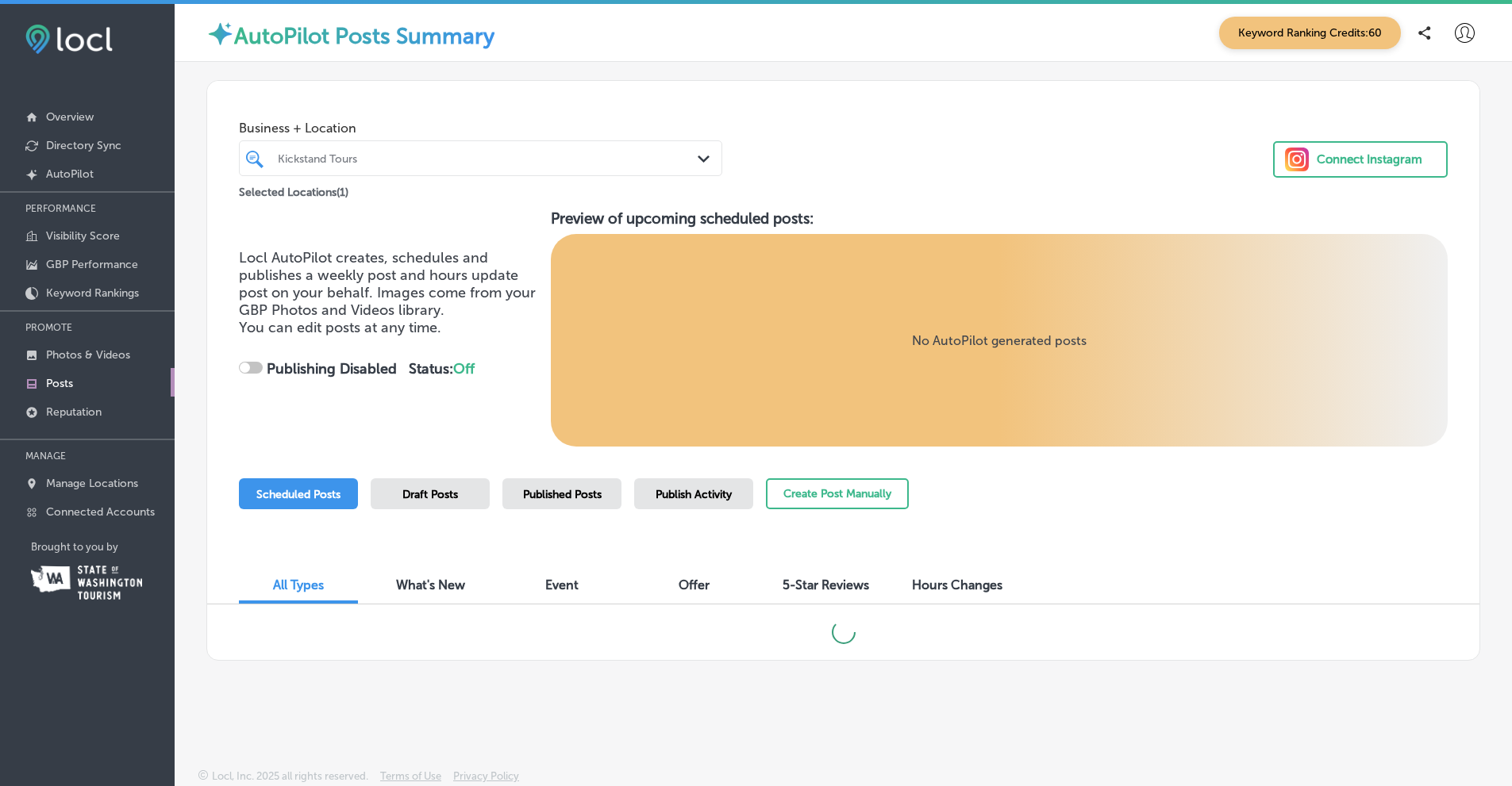
checkbox input "true"
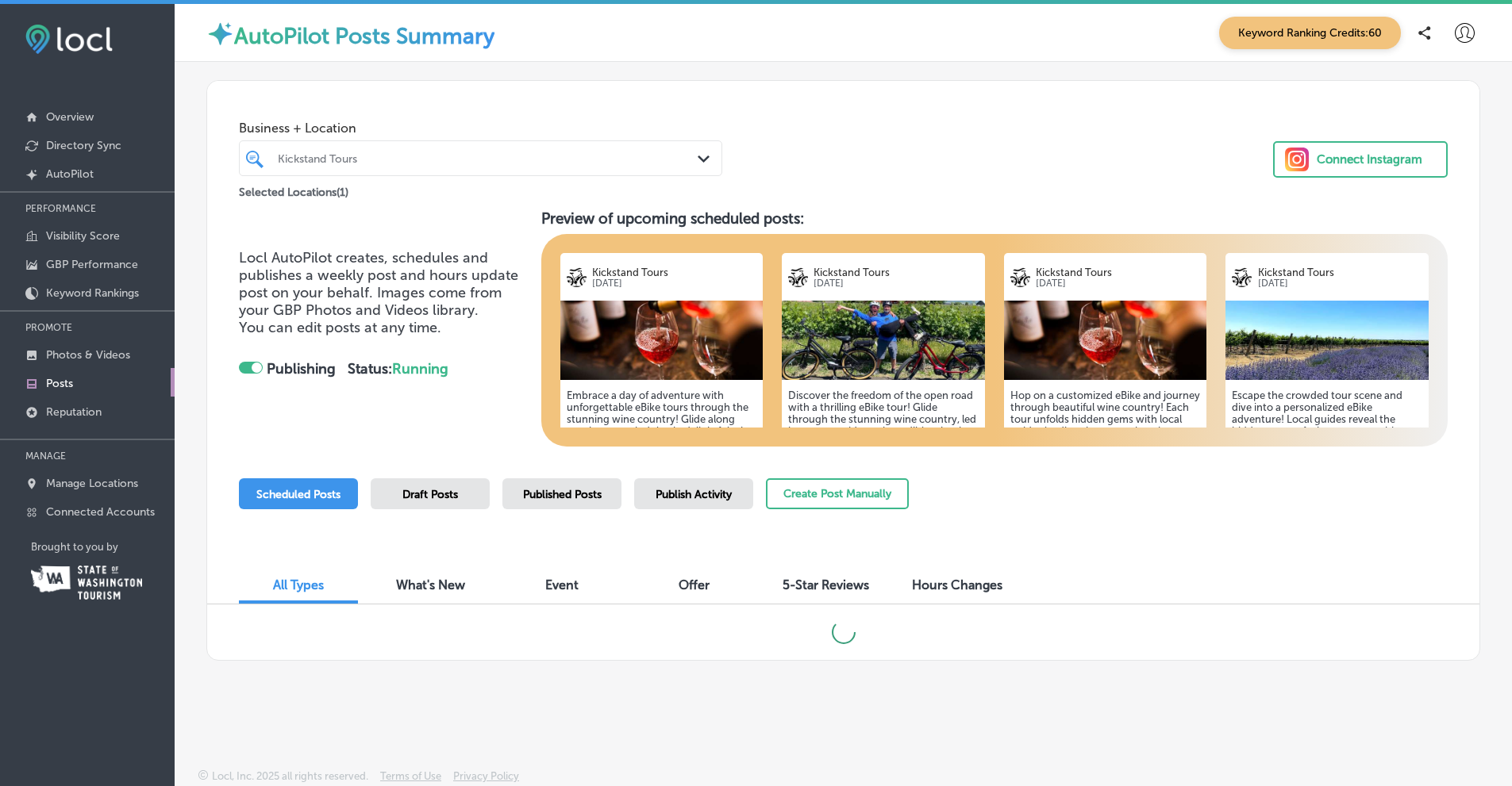
click at [1361, 158] on div "Connect Instagram" at bounding box center [1369, 159] width 106 height 24
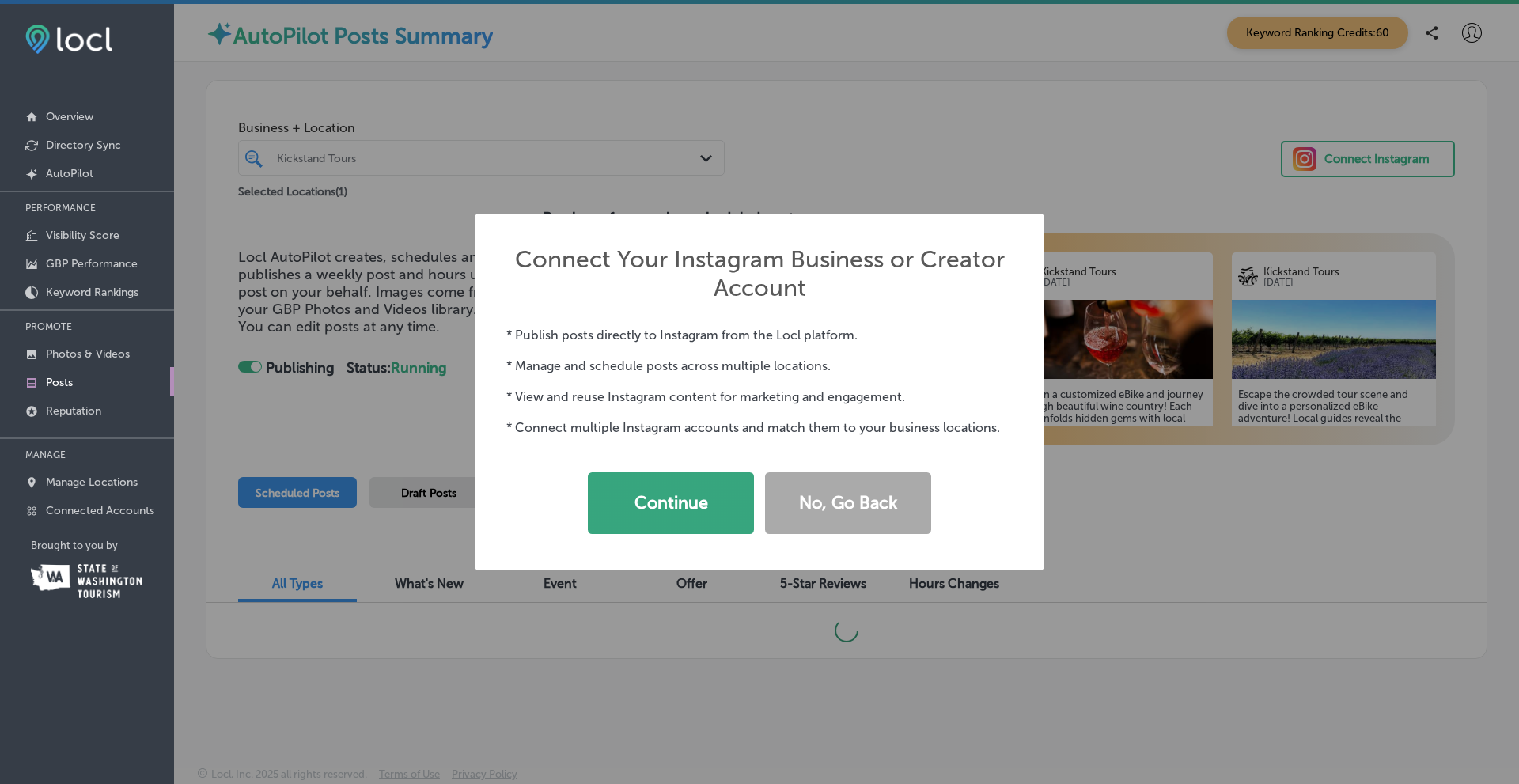
click at [668, 501] on button "Continue" at bounding box center [671, 503] width 166 height 61
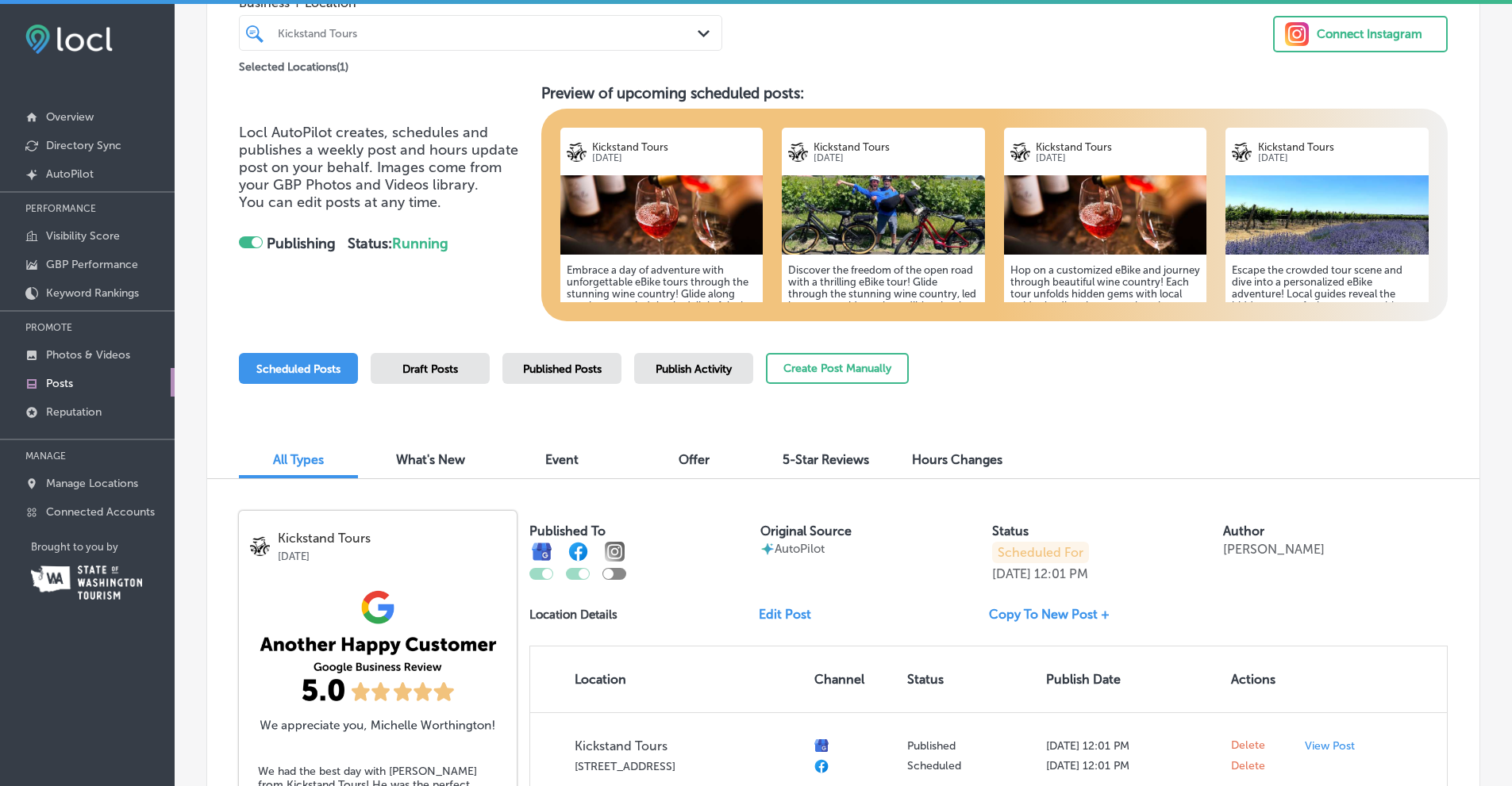
scroll to position [304, 0]
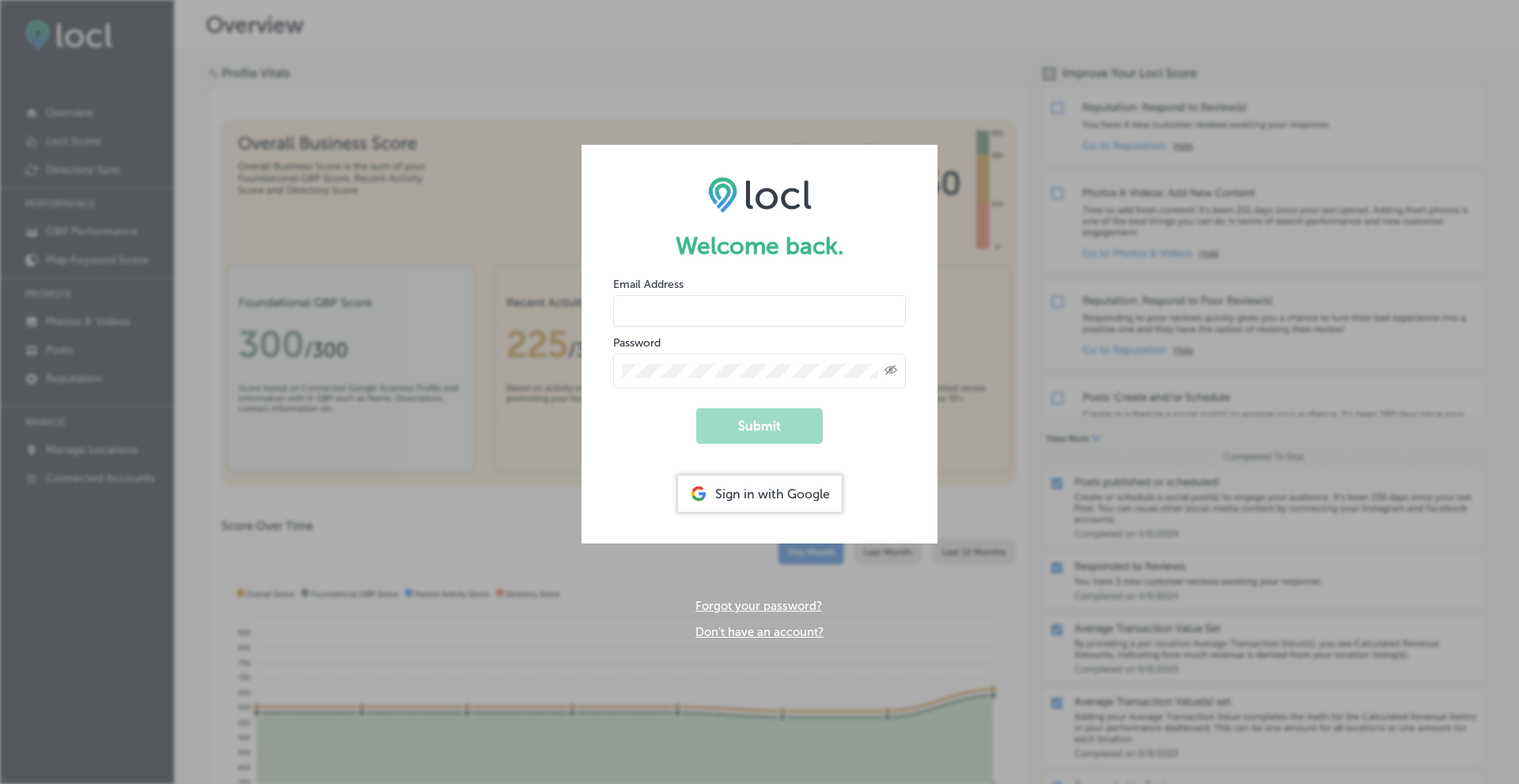
click at [708, 307] on input "email" at bounding box center [760, 311] width 293 height 32
type input "[PERSON_NAME][EMAIL_ADDRESS][DOMAIN_NAME]"
click at [758, 426] on button "Submit" at bounding box center [760, 426] width 127 height 36
